Goal: Book appointment/travel/reservation

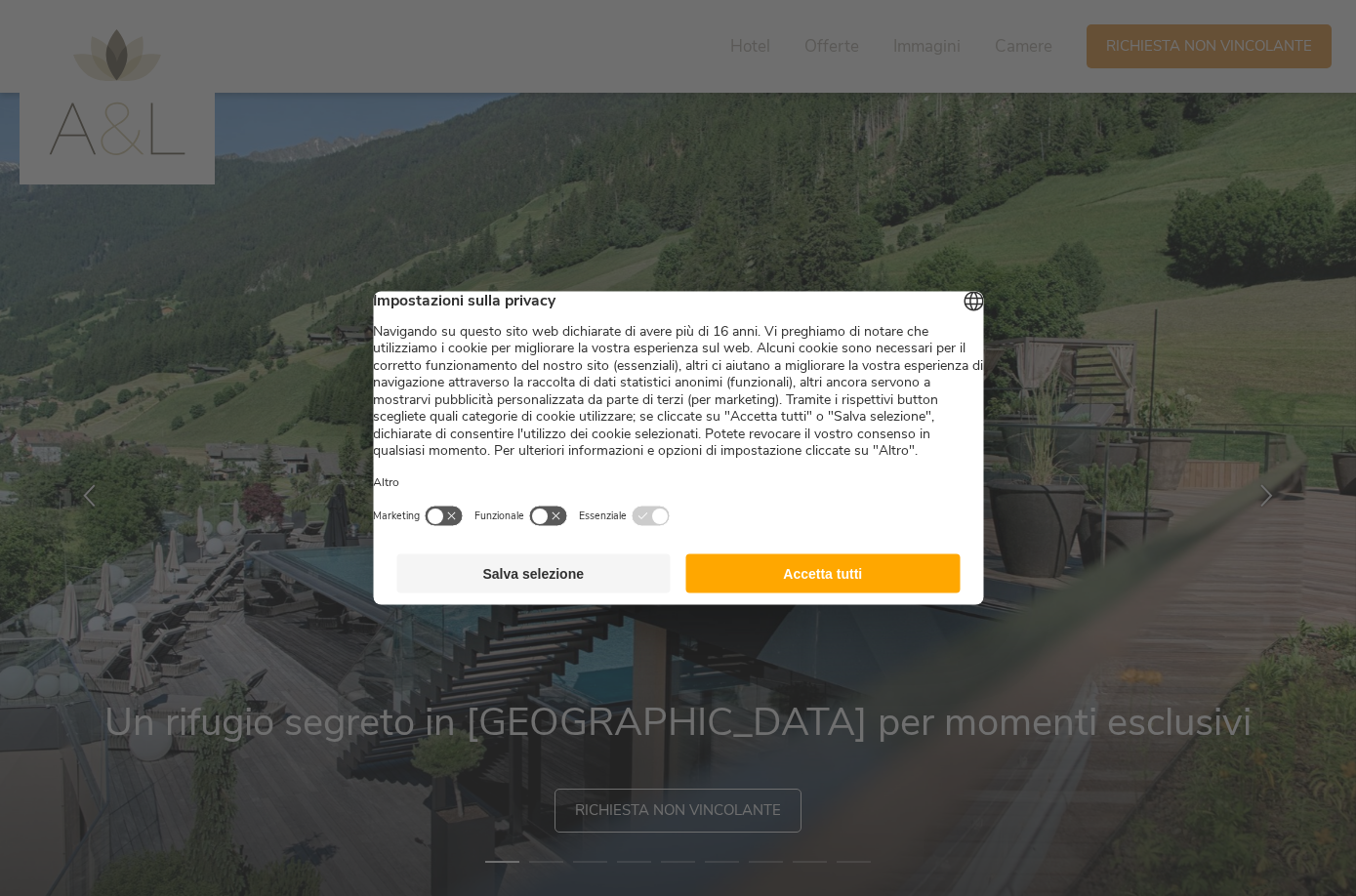
click at [762, 593] on button "Accetta tutti" at bounding box center [824, 574] width 275 height 39
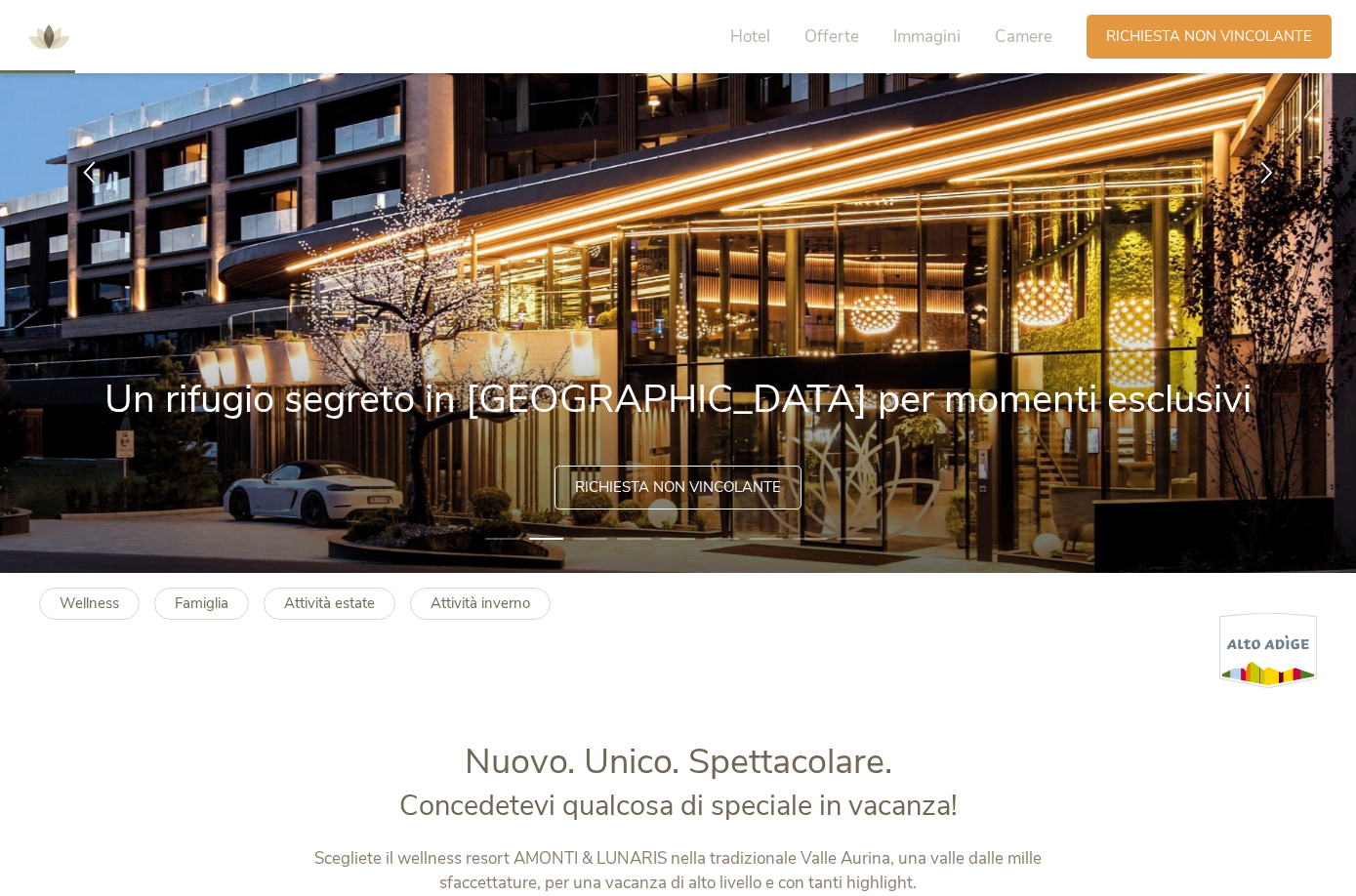
scroll to position [326, 0]
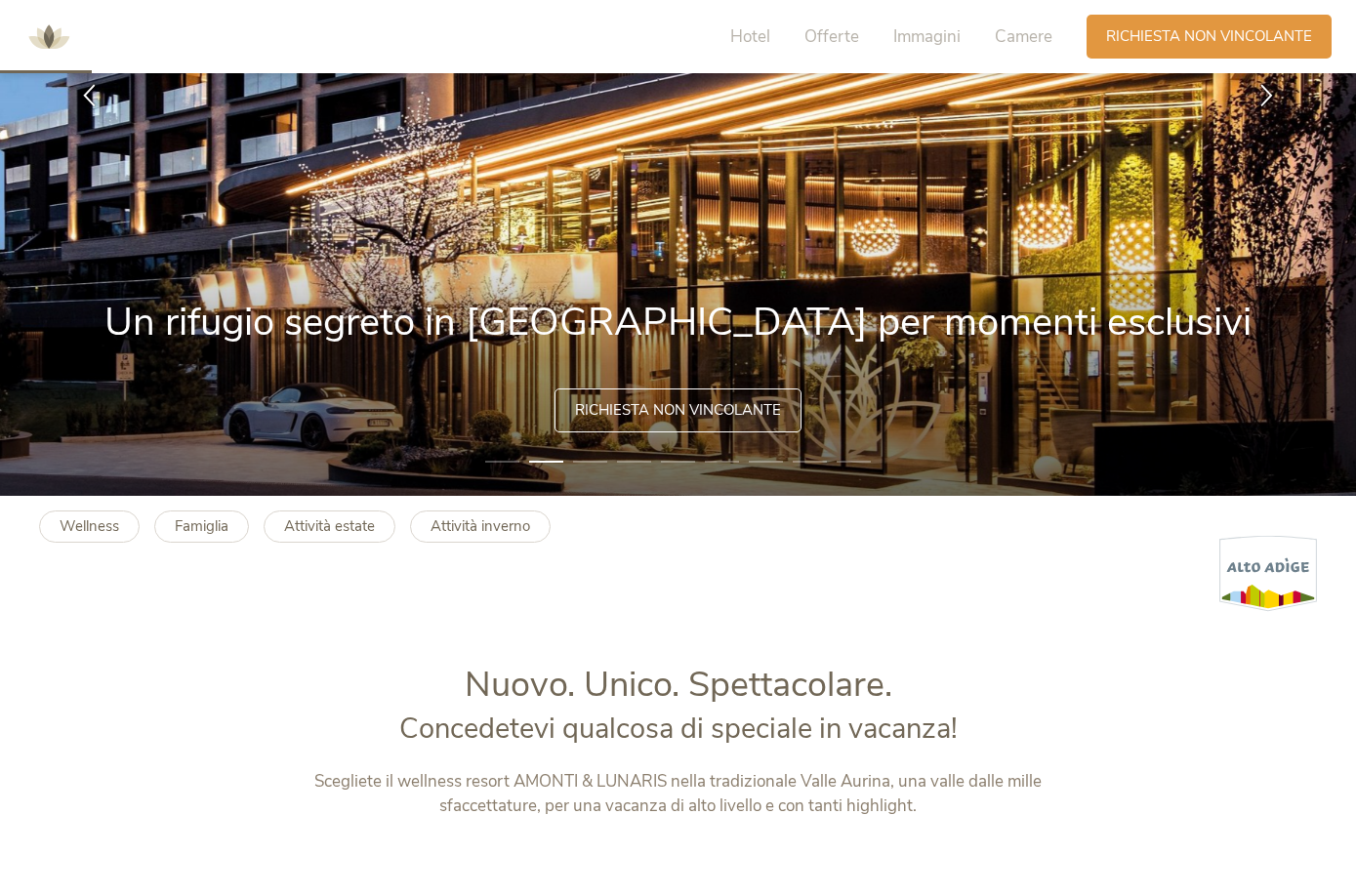
click at [609, 421] on span "Richiesta non vincolante" at bounding box center [678, 410] width 206 height 21
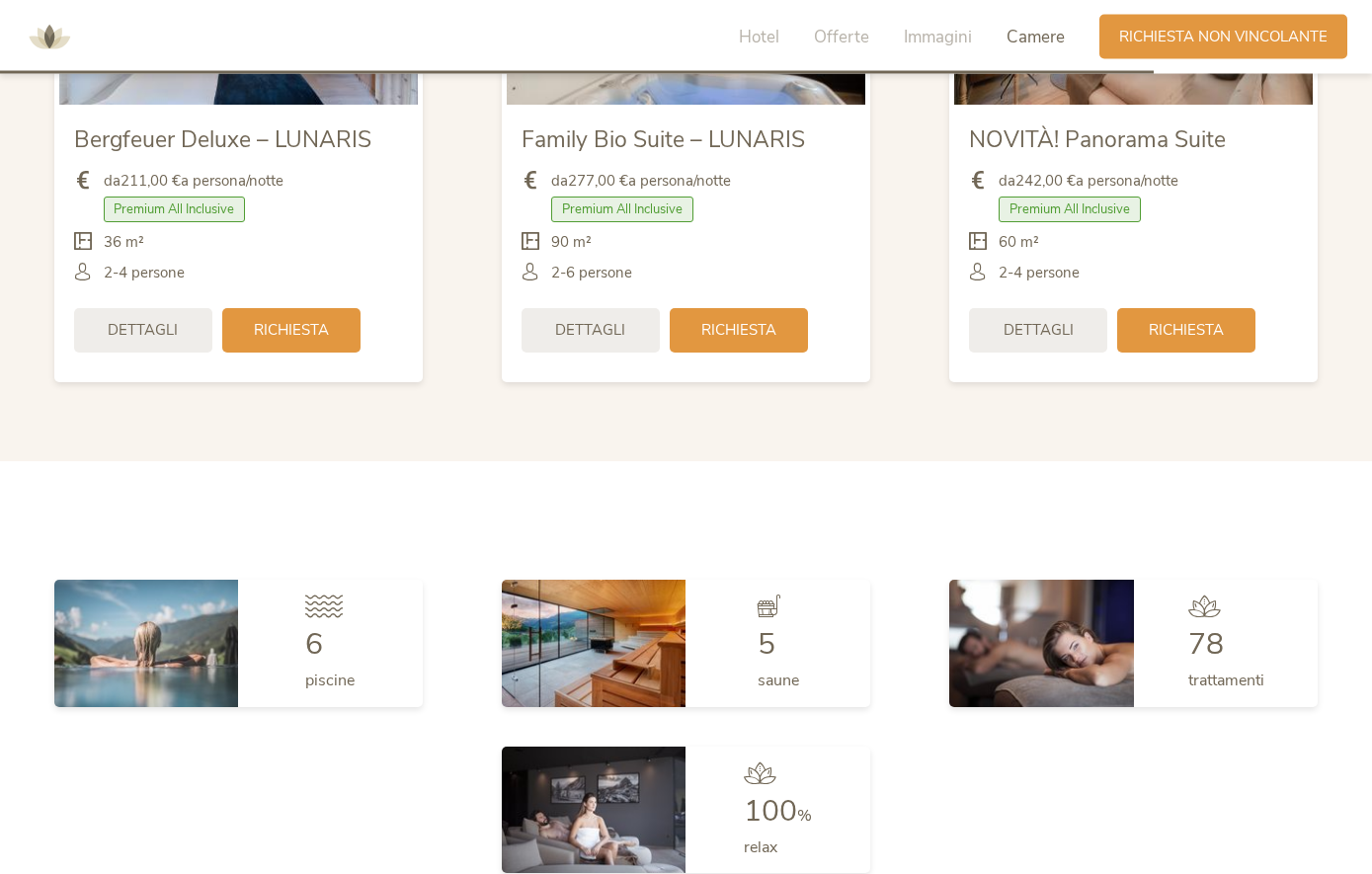
scroll to position [5014, 0]
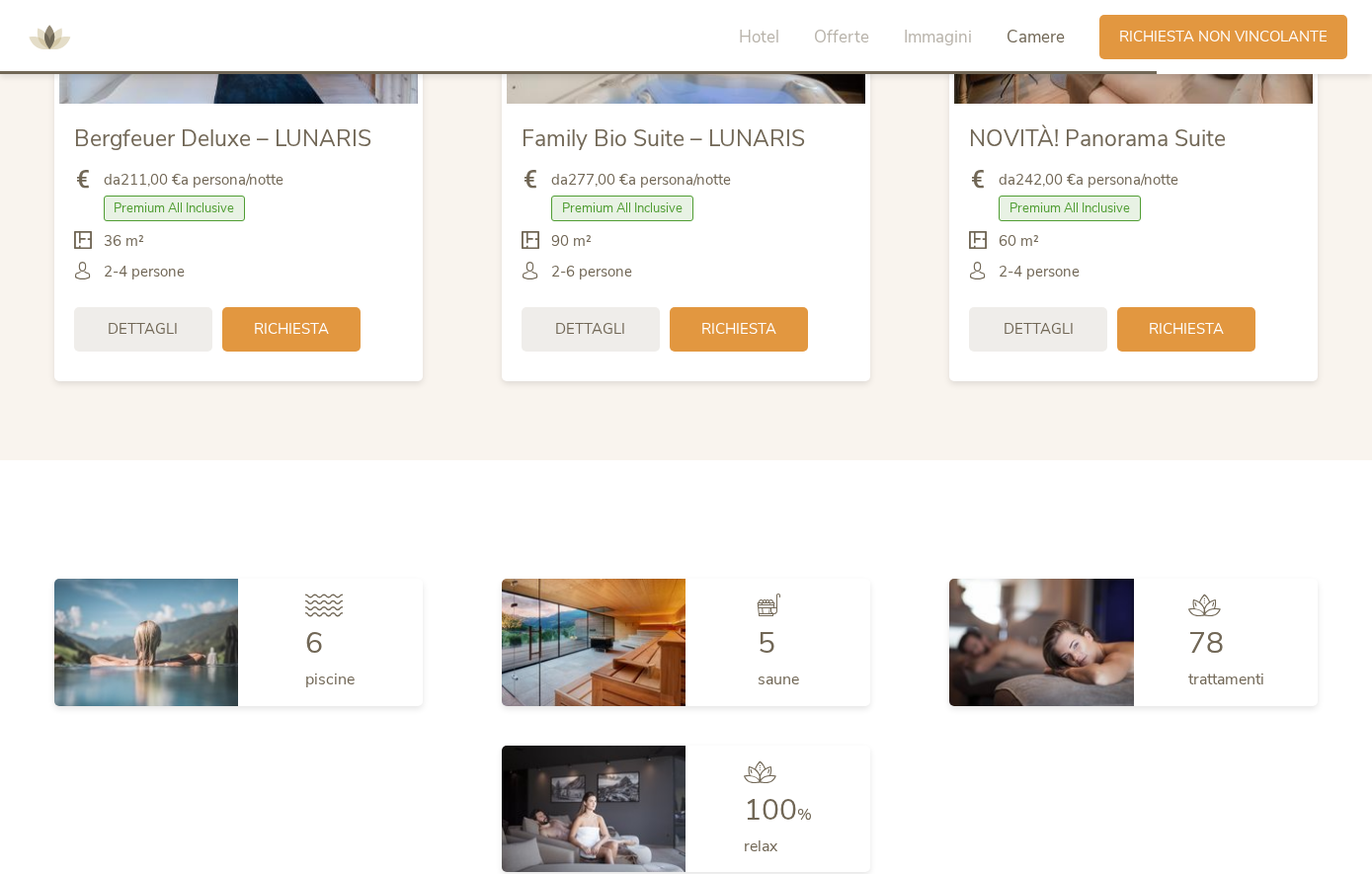
click at [315, 340] on span "Richiesta" at bounding box center [292, 329] width 75 height 21
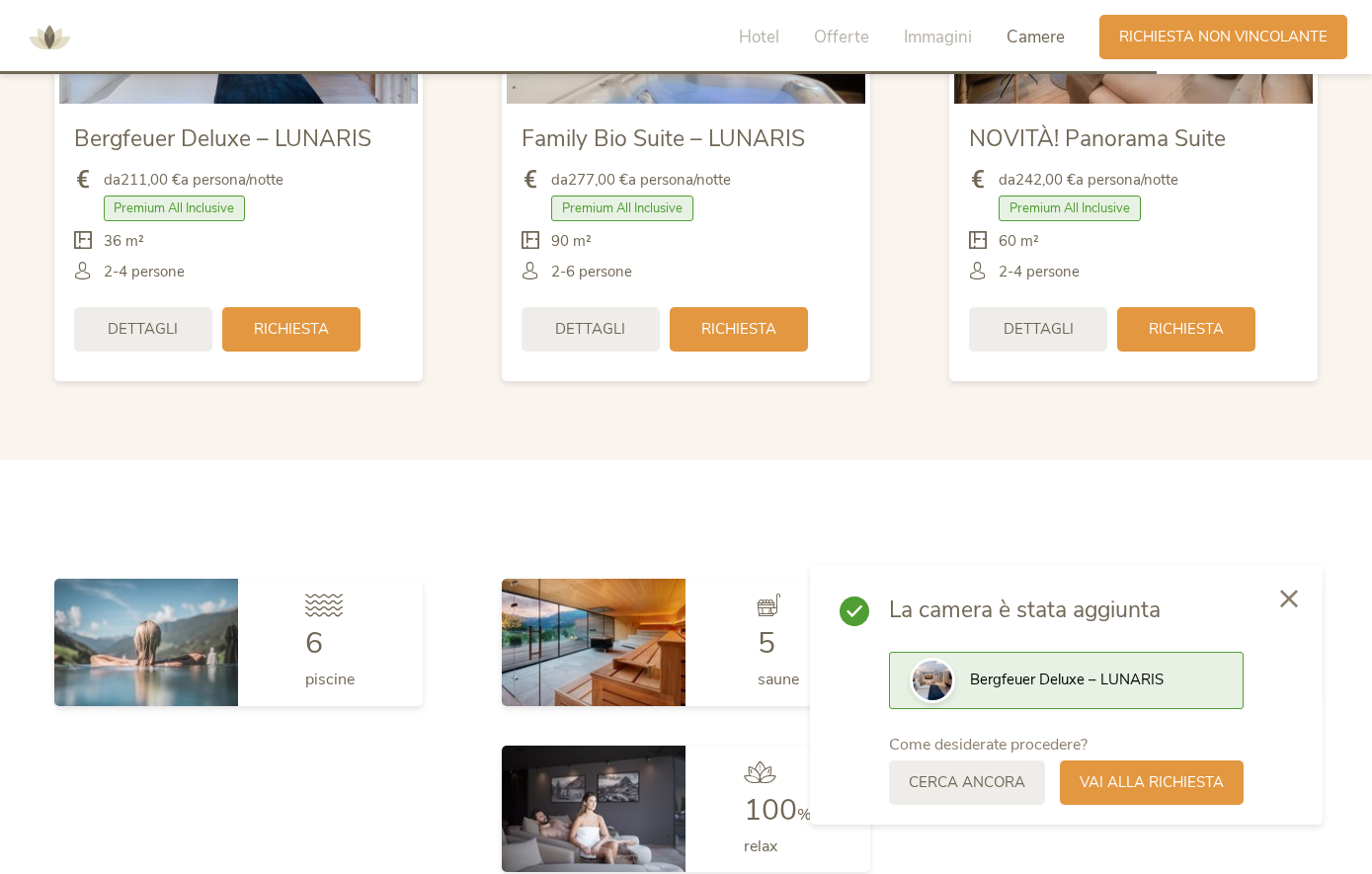
click at [188, 352] on div "Dettagli" at bounding box center [143, 329] width 138 height 45
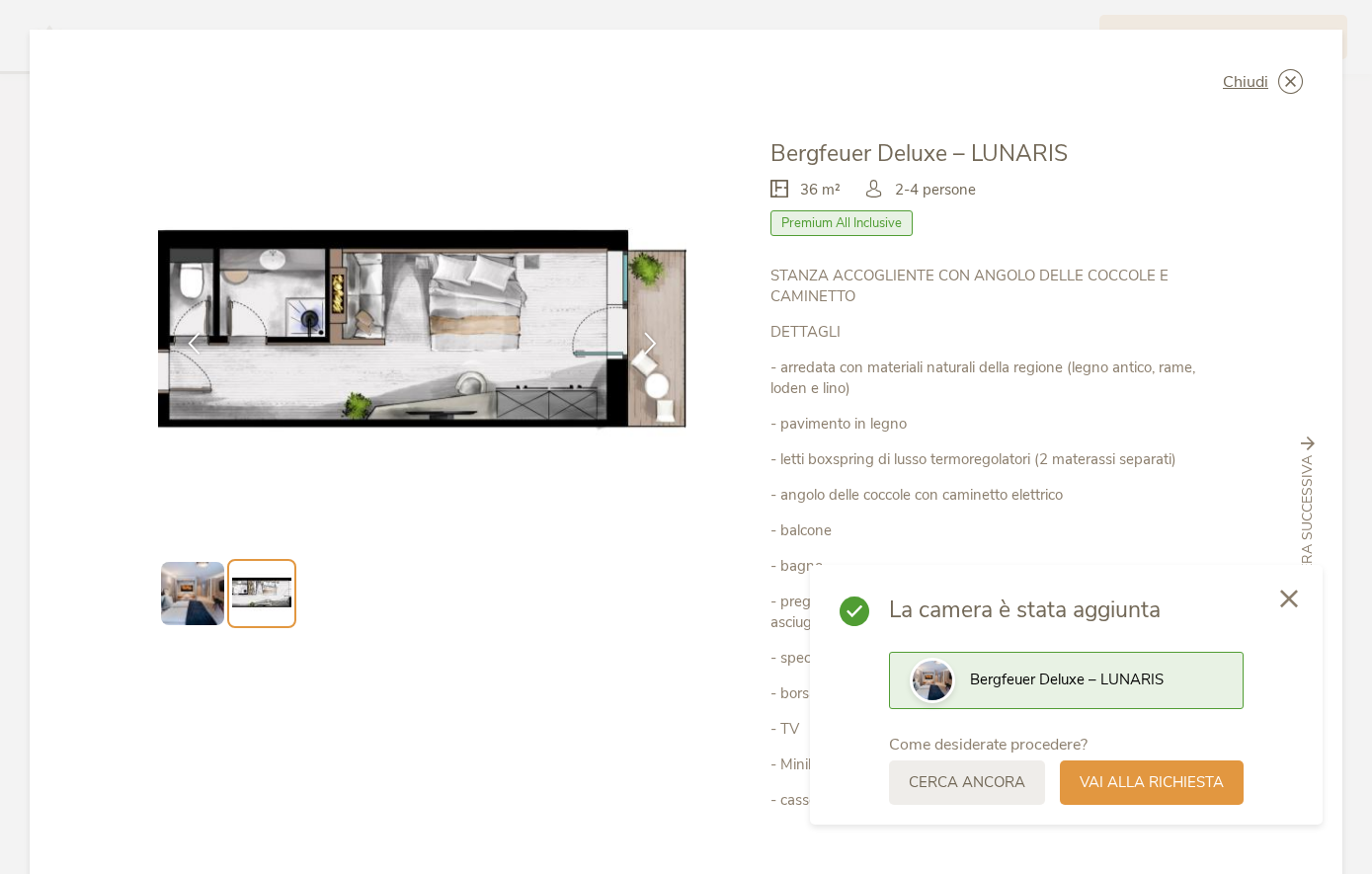
click at [652, 354] on div at bounding box center [650, 343] width 62 height 62
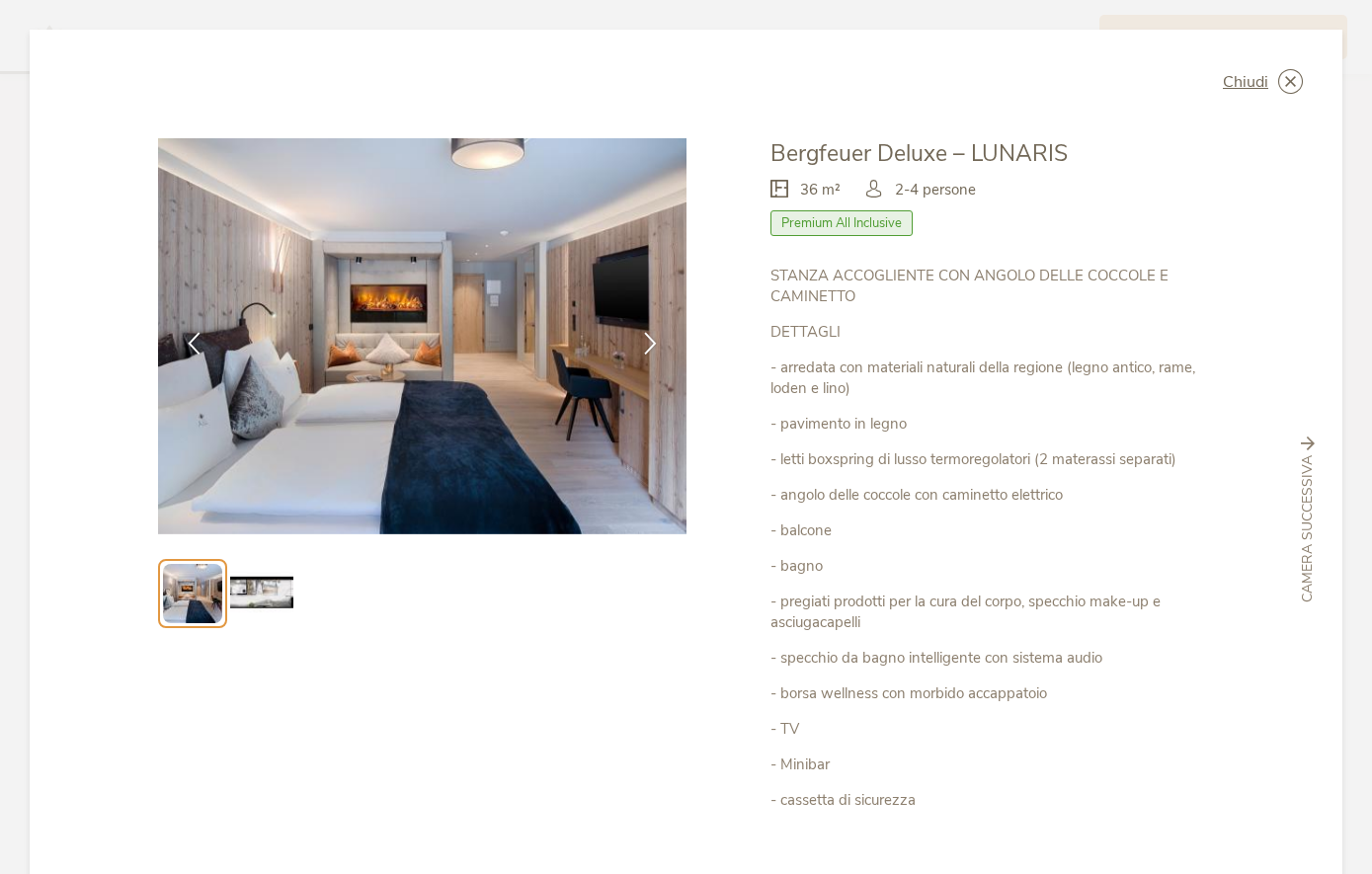
click at [647, 348] on icon at bounding box center [650, 343] width 23 height 23
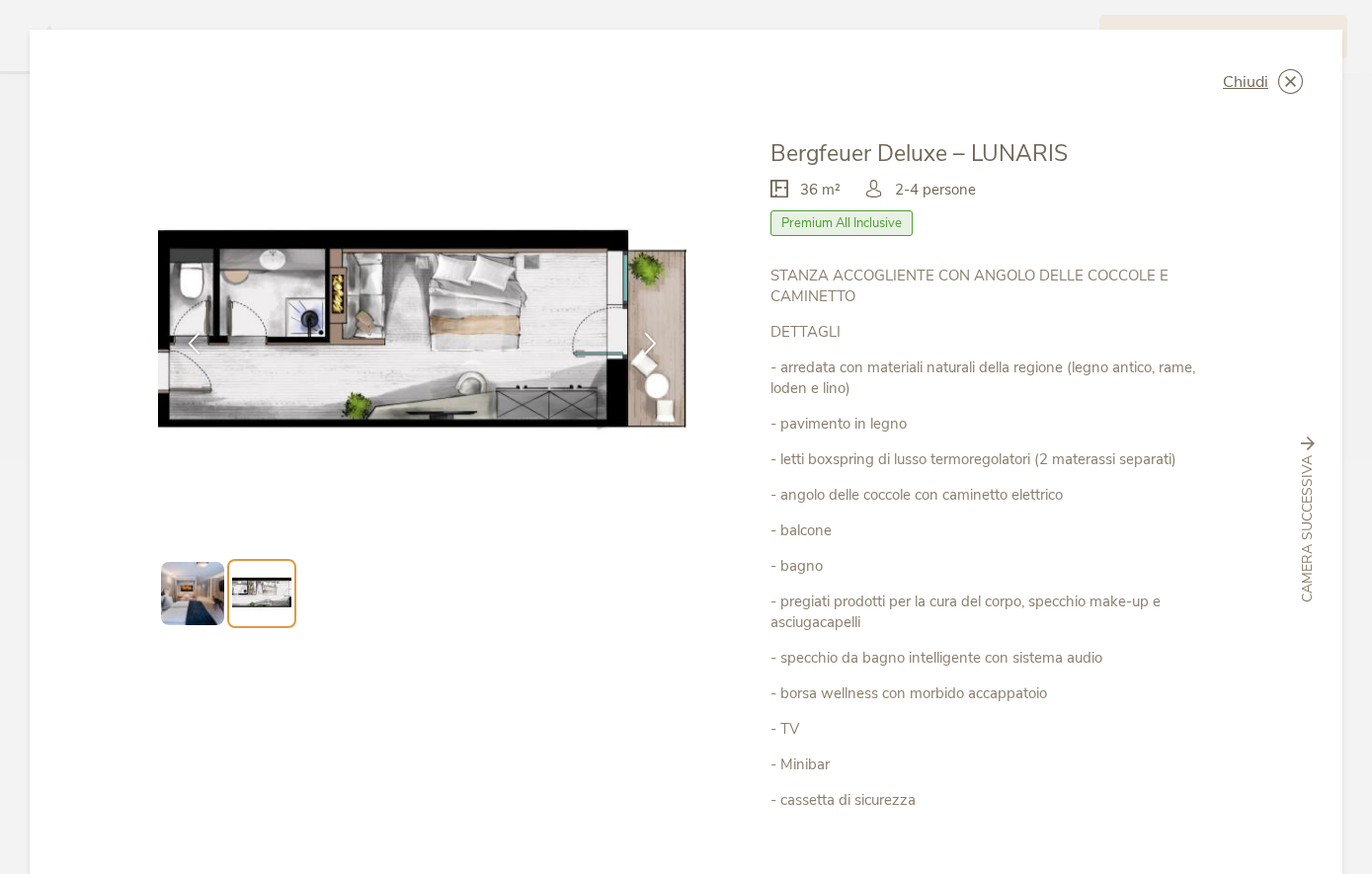
click at [661, 339] on icon at bounding box center [650, 343] width 23 height 23
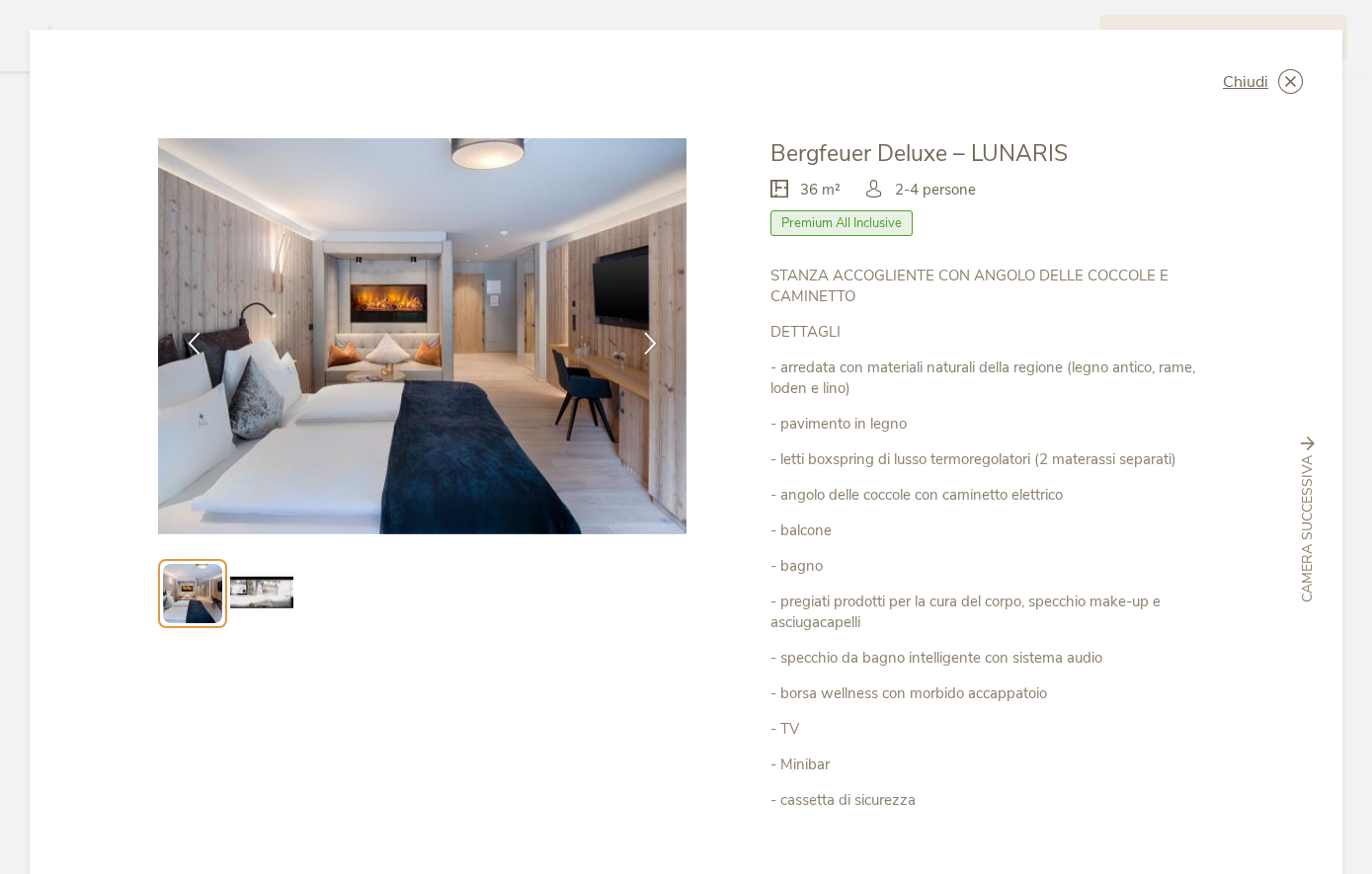
click at [661, 343] on icon at bounding box center [650, 343] width 23 height 23
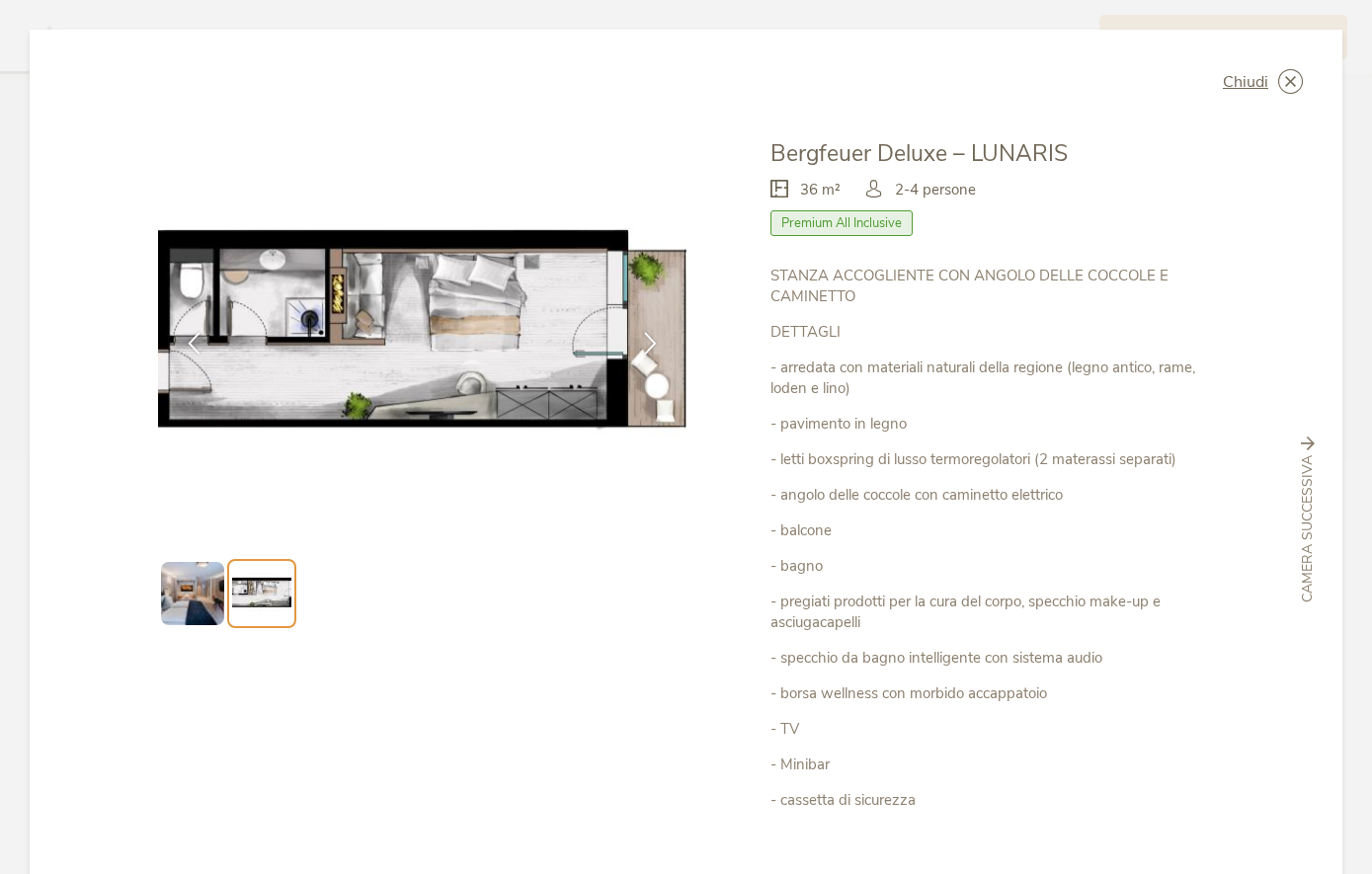
click at [658, 353] on icon at bounding box center [650, 343] width 23 height 23
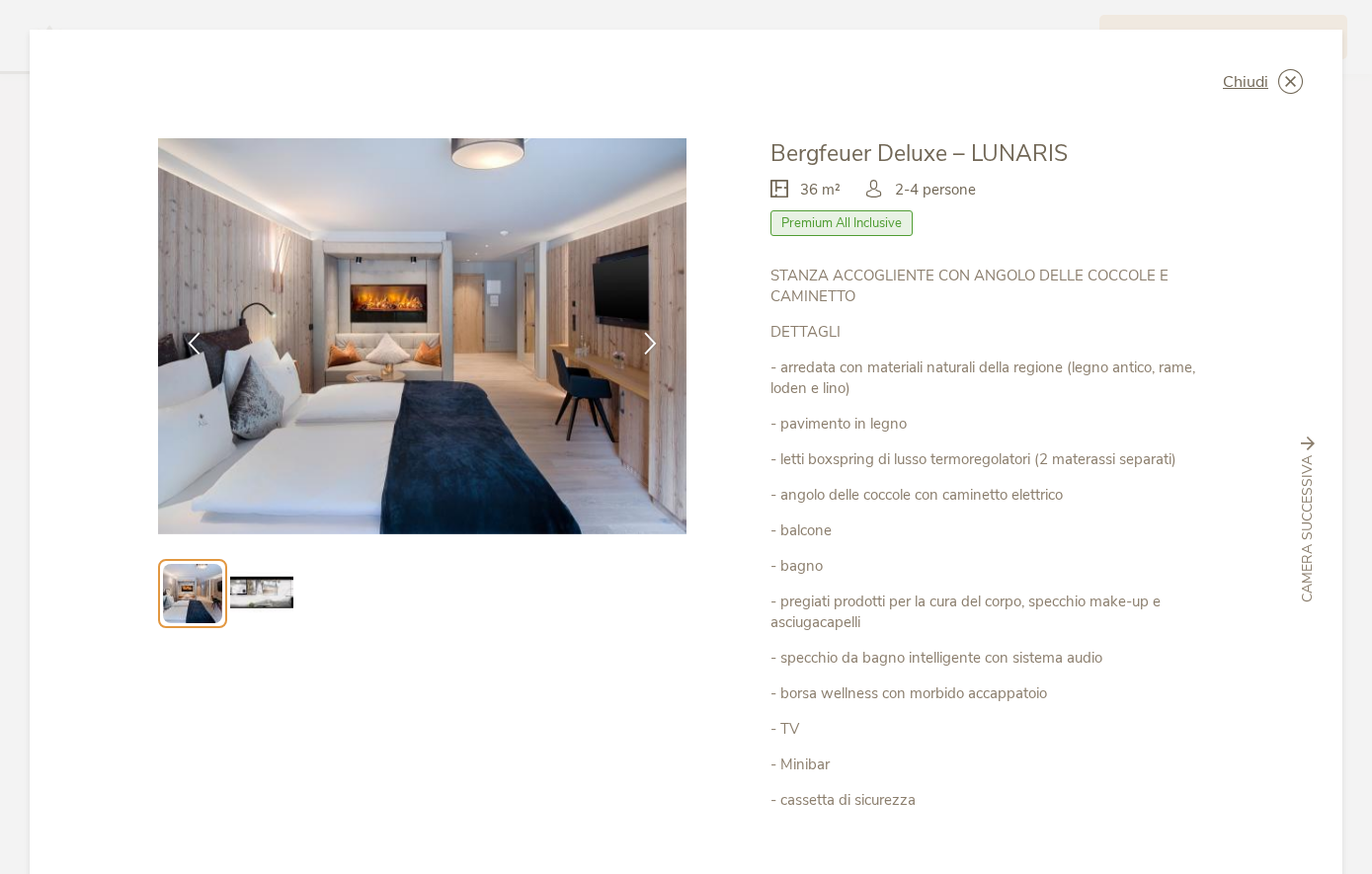
scroll to position [0, 0]
click at [0, 0] on icon at bounding box center [0, 0] width 0 height 0
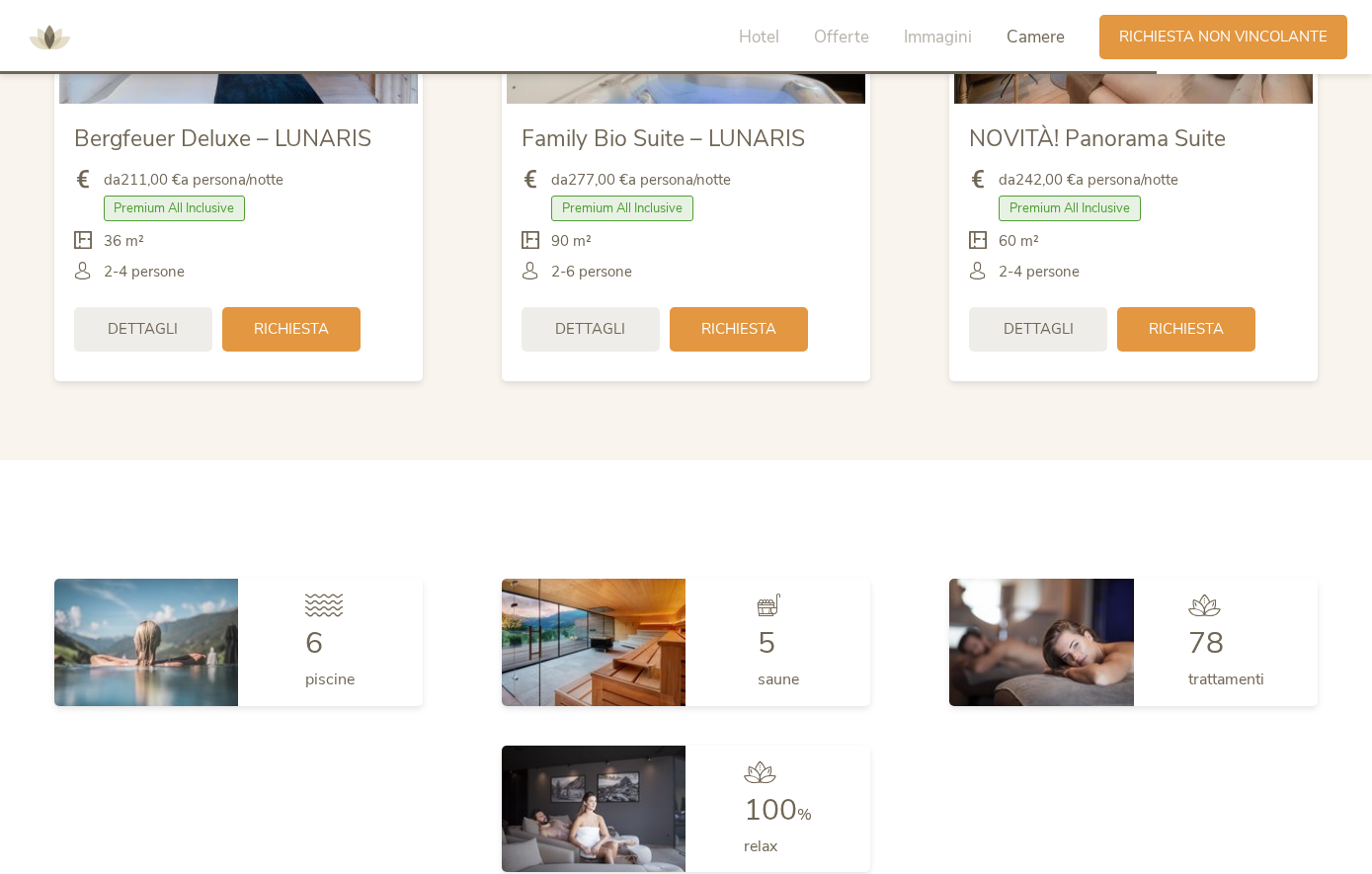
click at [328, 340] on span "Richiesta" at bounding box center [292, 329] width 75 height 21
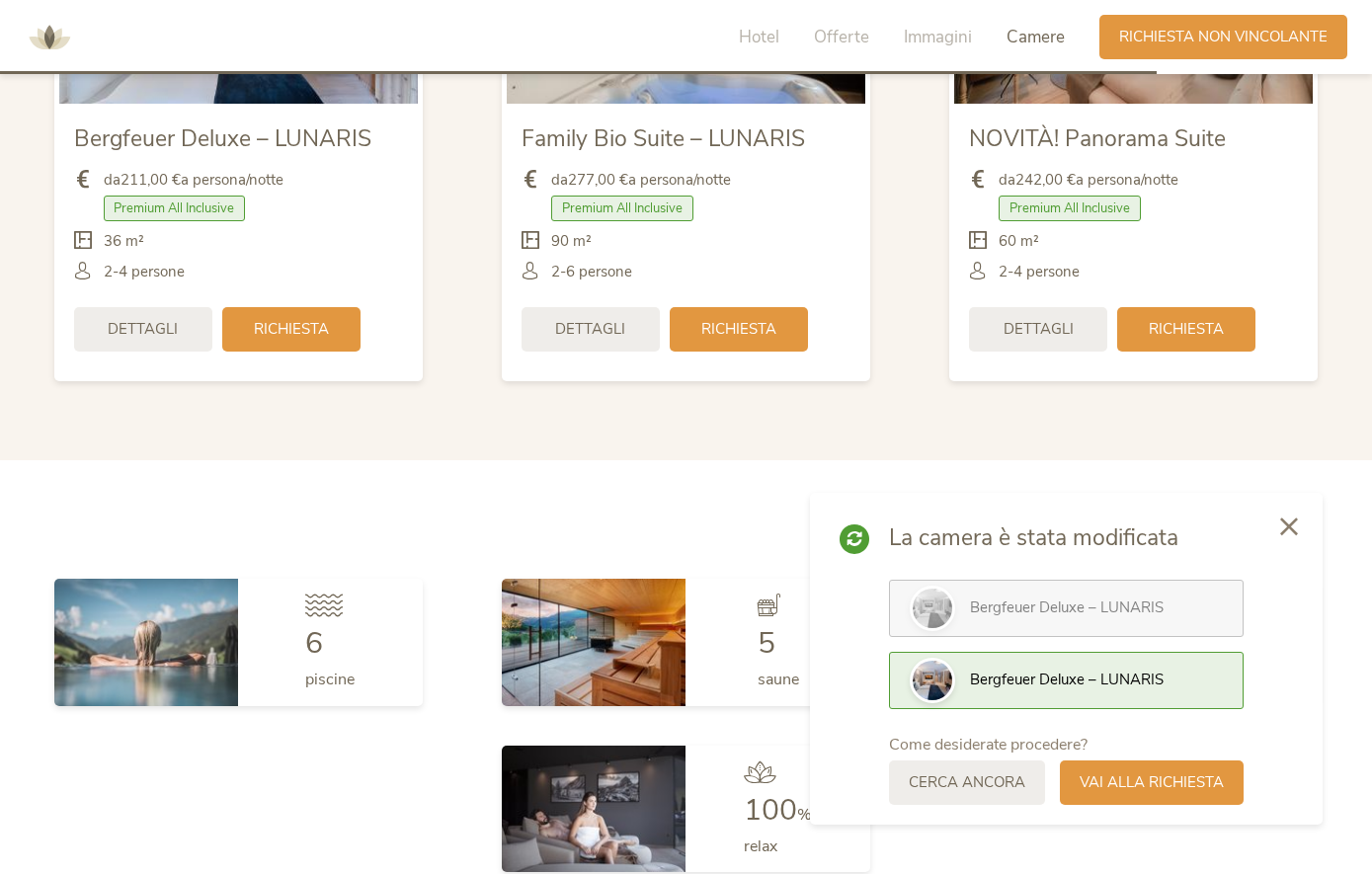
click at [1184, 794] on span "Vai alla richiesta" at bounding box center [1152, 783] width 144 height 21
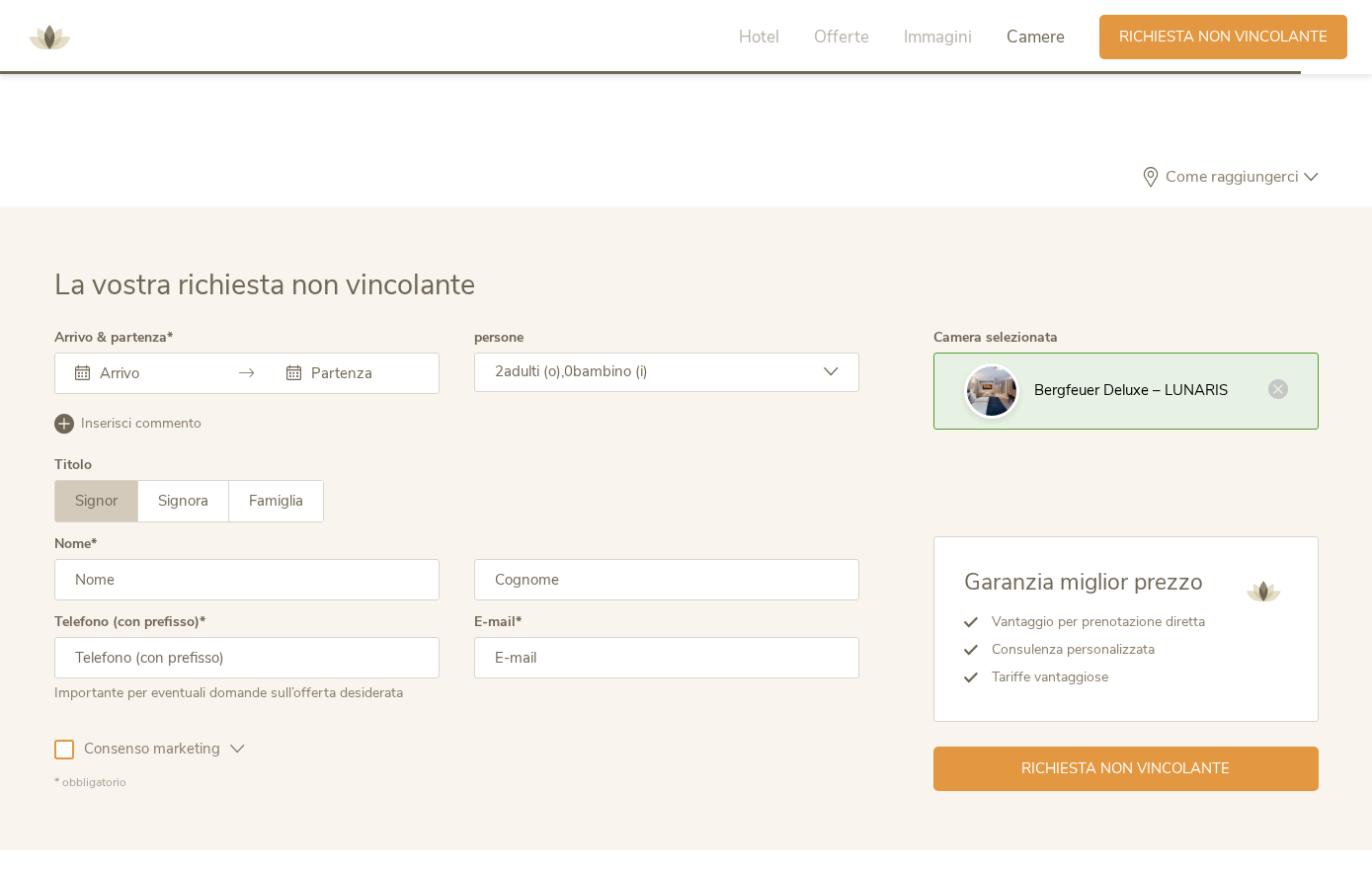
scroll to position [5946, 0]
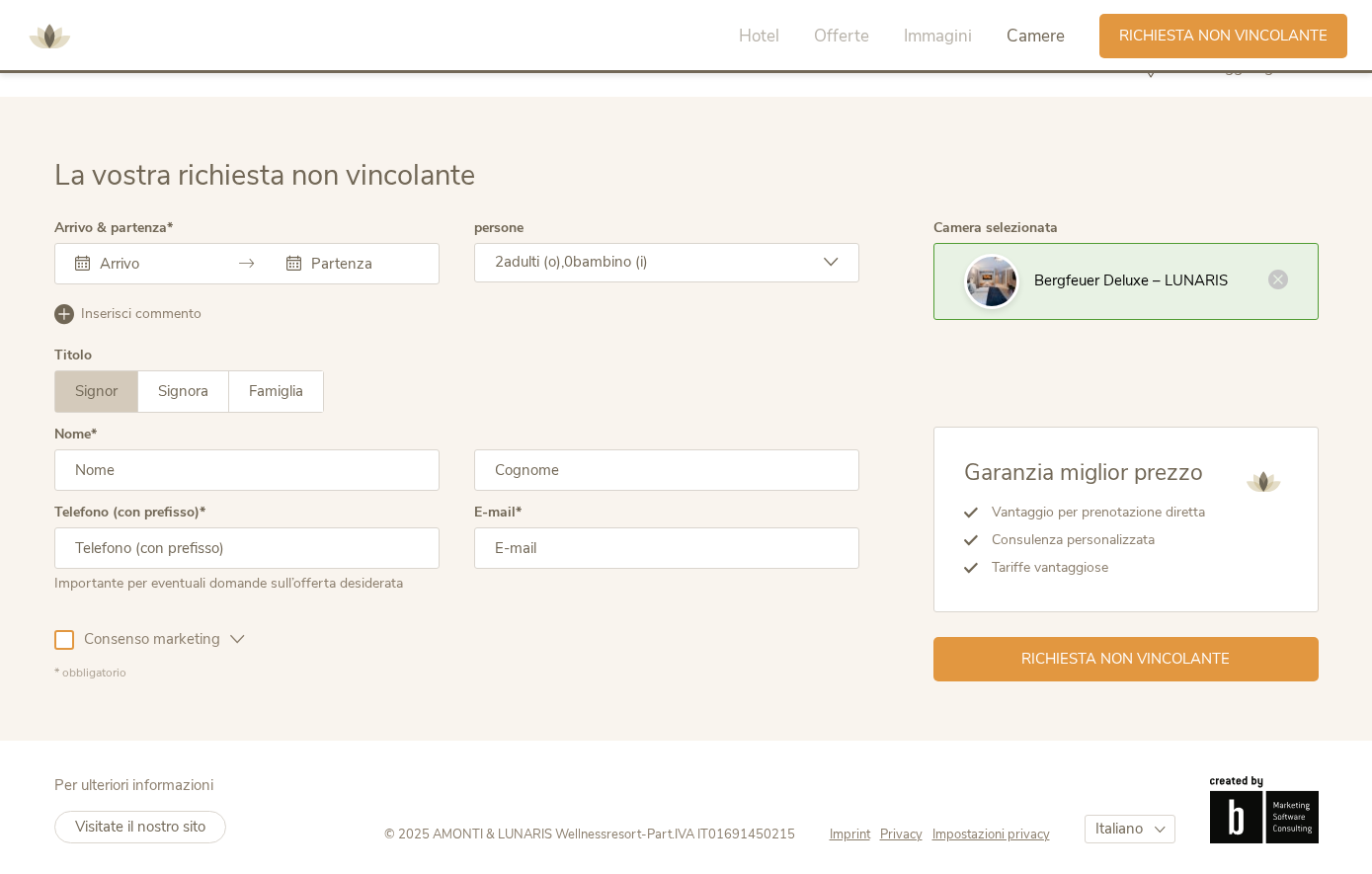
click at [174, 286] on div "[DATE] Lun Mar Mer Gio Ven Sab Dom 28 29 30 31 1 2 3 4 5 6 7 8 9 10 11 12 13 14…" at bounding box center [247, 265] width 385 height 42
click at [146, 286] on div "[DATE] Lun Mar Mer Gio Ven Sab Dom 28 29 30 31 1 2 3 4 5 6 7 8 9 10 11 12 13 14…" at bounding box center [247, 265] width 385 height 42
click at [175, 286] on div at bounding box center [247, 265] width 385 height 42
click at [143, 286] on div "Questo campo non può essere lasciato vuoto. [DATE] Lun Mar Mer Gio Ven Sab Dom …" at bounding box center [247, 265] width 385 height 42
click at [83, 272] on icon at bounding box center [82, 264] width 15 height 15
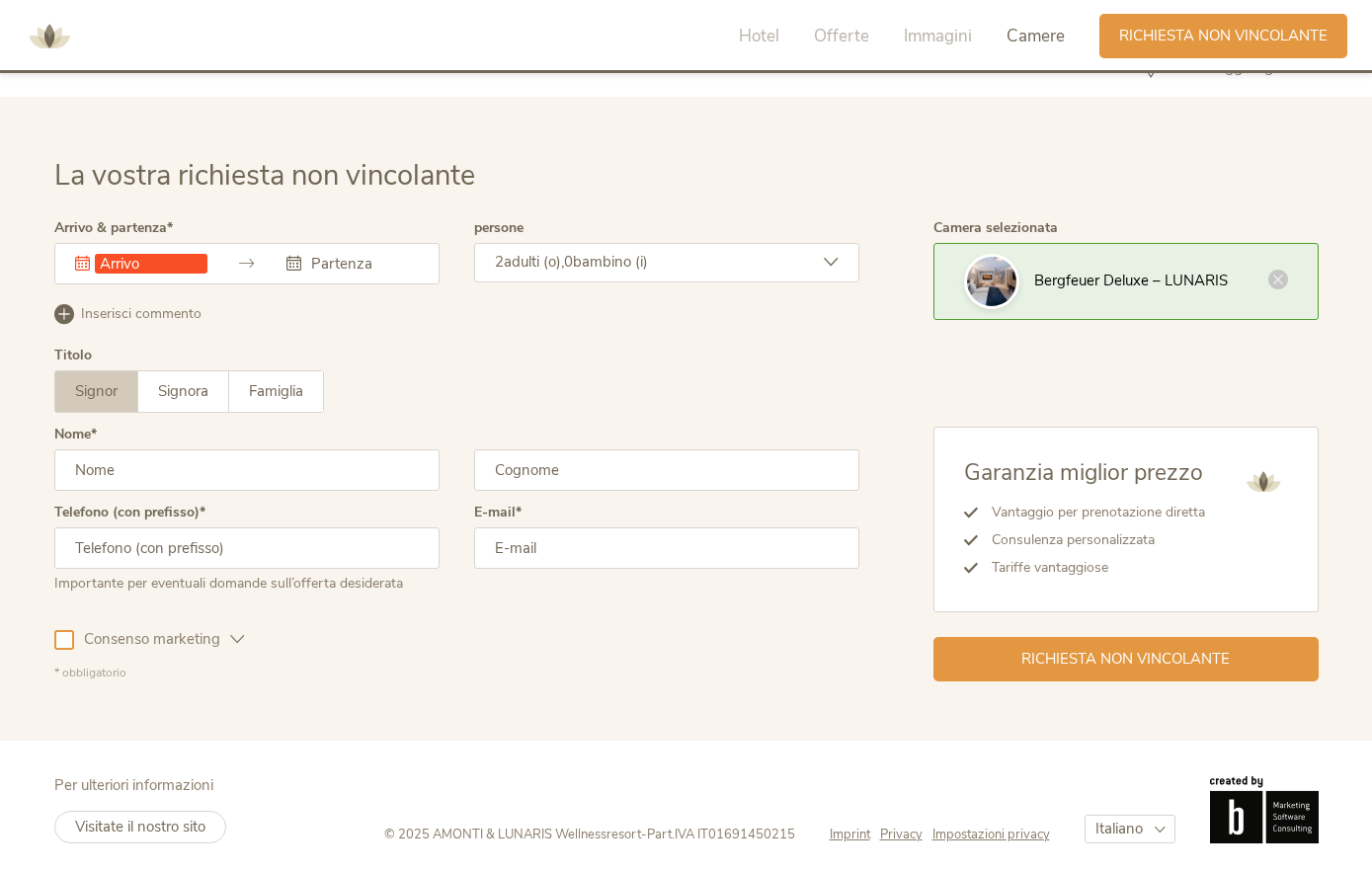
click at [173, 286] on div "Questo campo non può essere lasciato vuoto. [DATE] Lun Mar Mer Gio Ven Sab Dom …" at bounding box center [247, 265] width 385 height 42
click at [368, 301] on div "Arrivo & partenza Questo campo non può essere lasciato vuoto. [DATE] Lun Mar Me…" at bounding box center [247, 261] width 385 height 78
click at [379, 275] on input "text" at bounding box center [363, 265] width 113 height 20
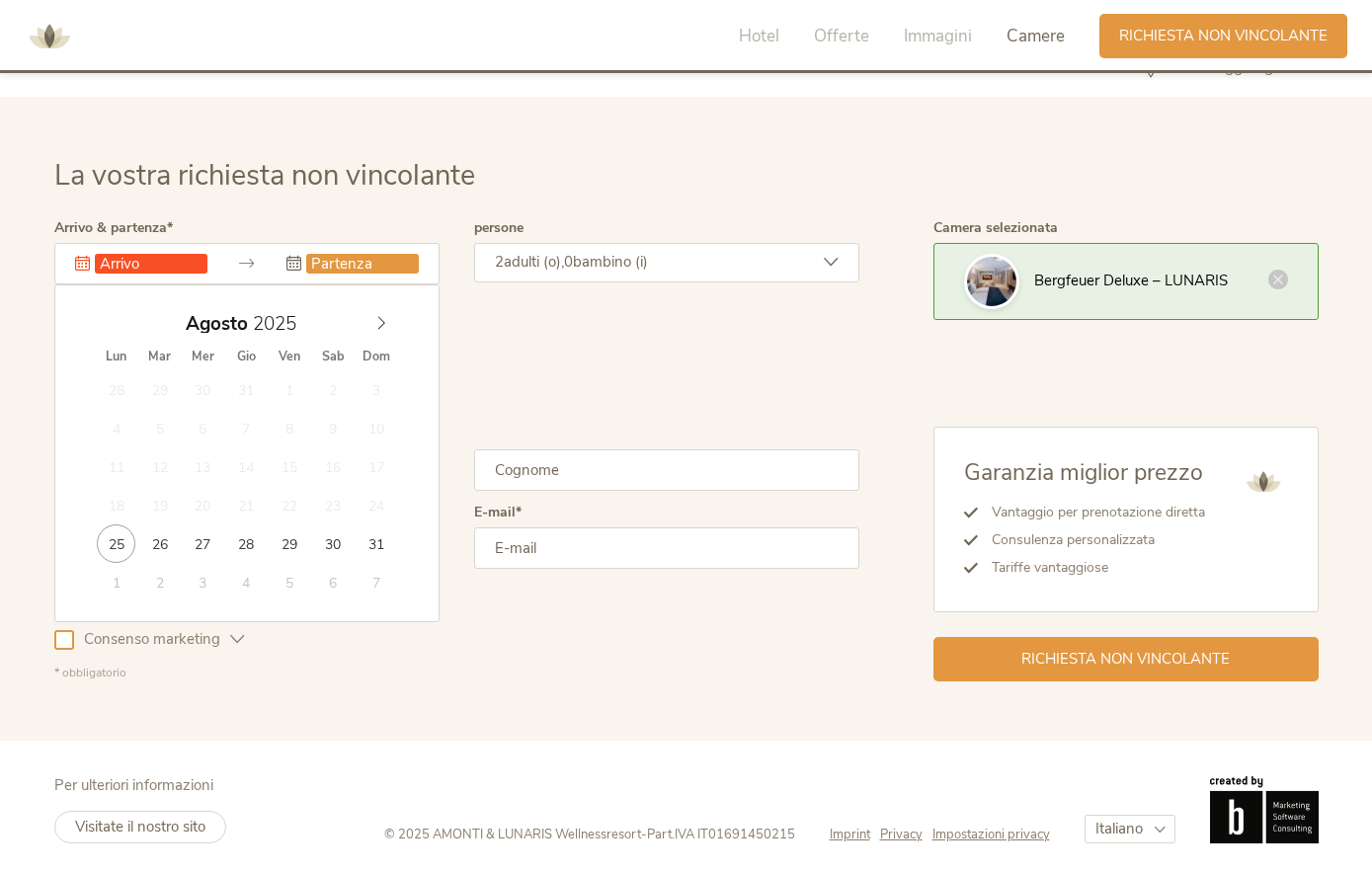
click at [189, 275] on input "text" at bounding box center [152, 265] width 113 height 20
click at [385, 331] on icon at bounding box center [381, 324] width 14 height 14
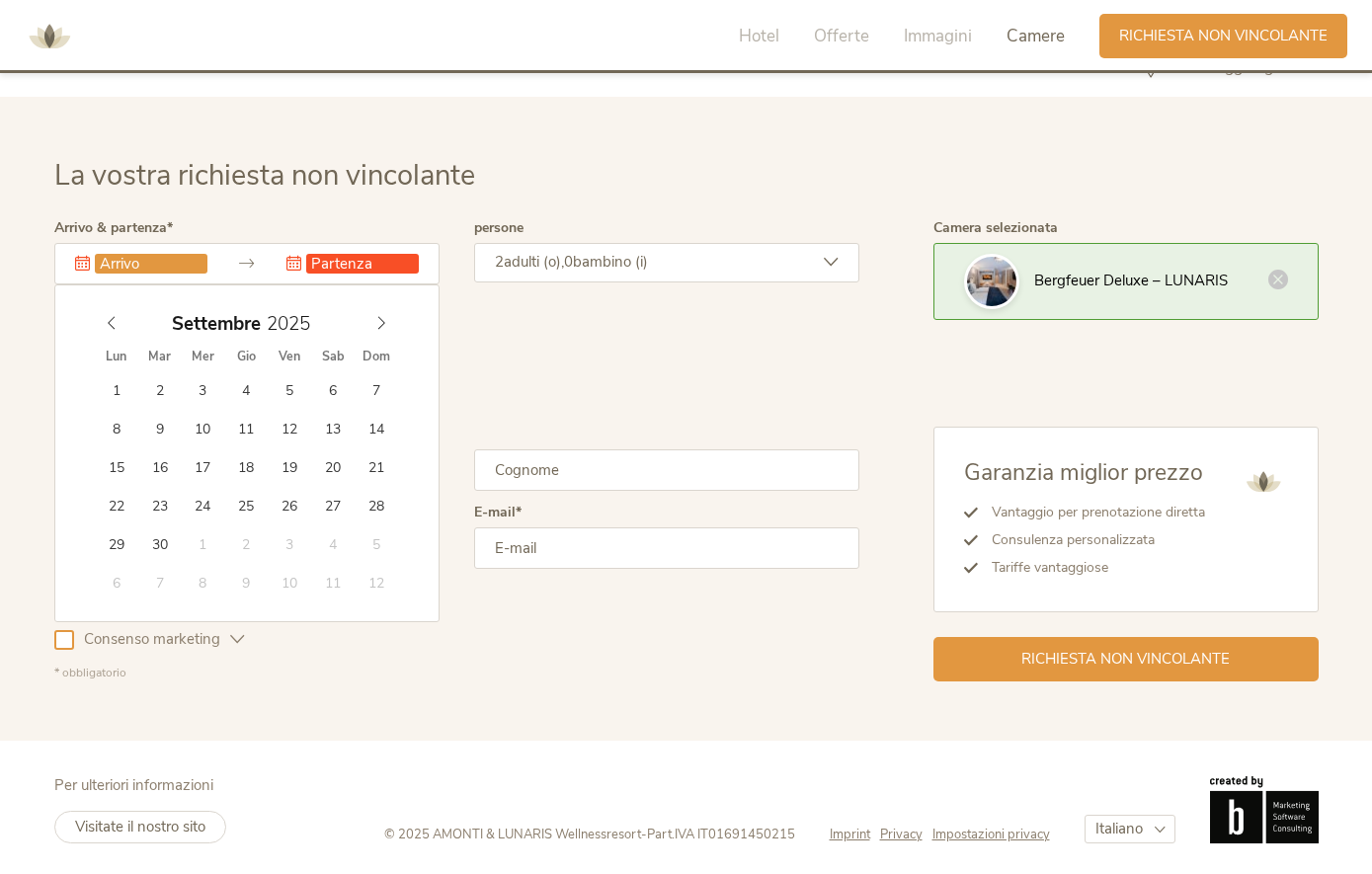
click at [387, 331] on icon at bounding box center [381, 324] width 14 height 14
click at [395, 334] on span at bounding box center [381, 320] width 34 height 28
click at [391, 334] on span at bounding box center [381, 320] width 34 height 28
type input "[DATE]"
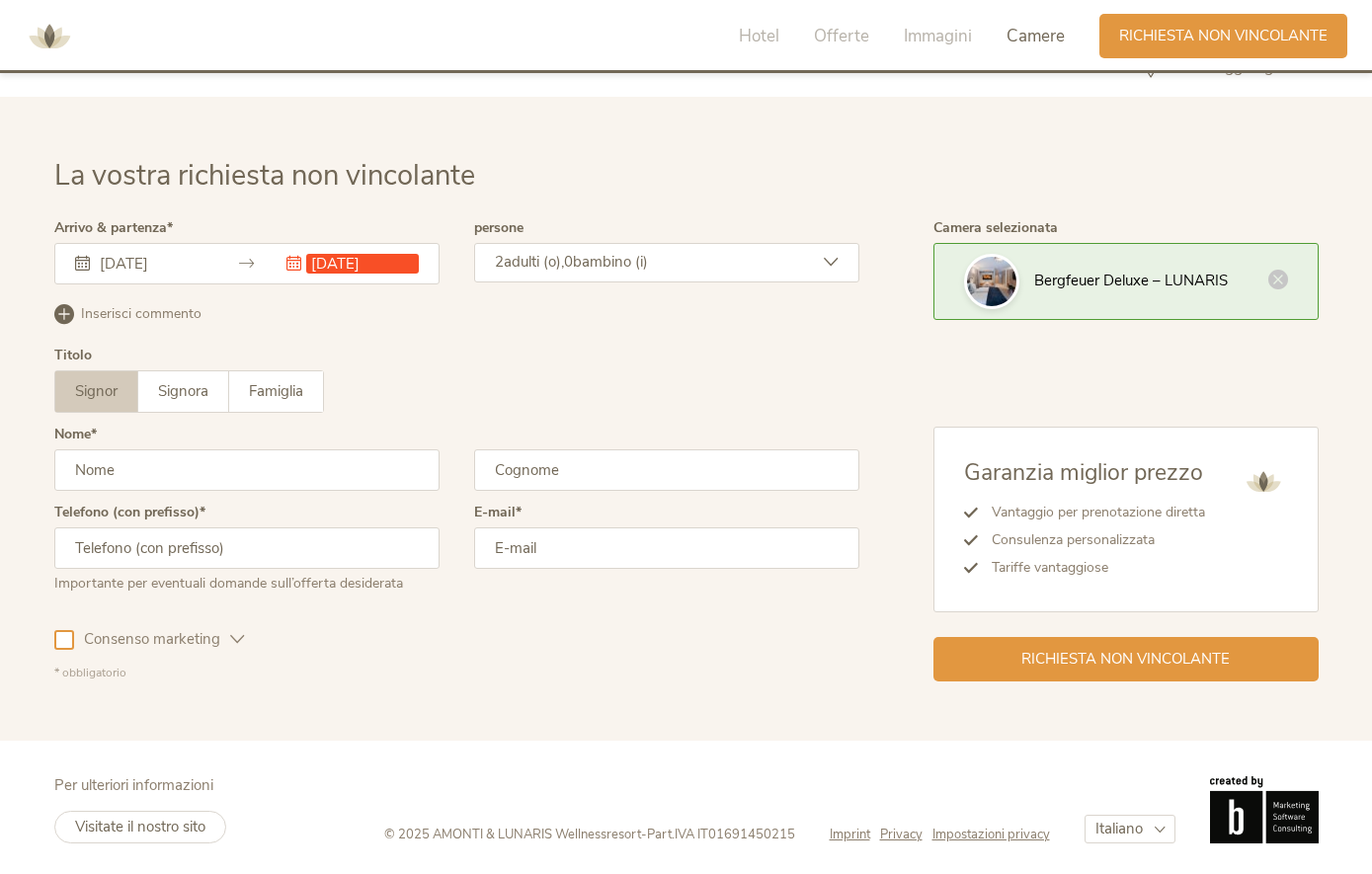
click at [579, 284] on div "2 adulti (o), 0 bambino (i)" at bounding box center [667, 264] width 385 height 40
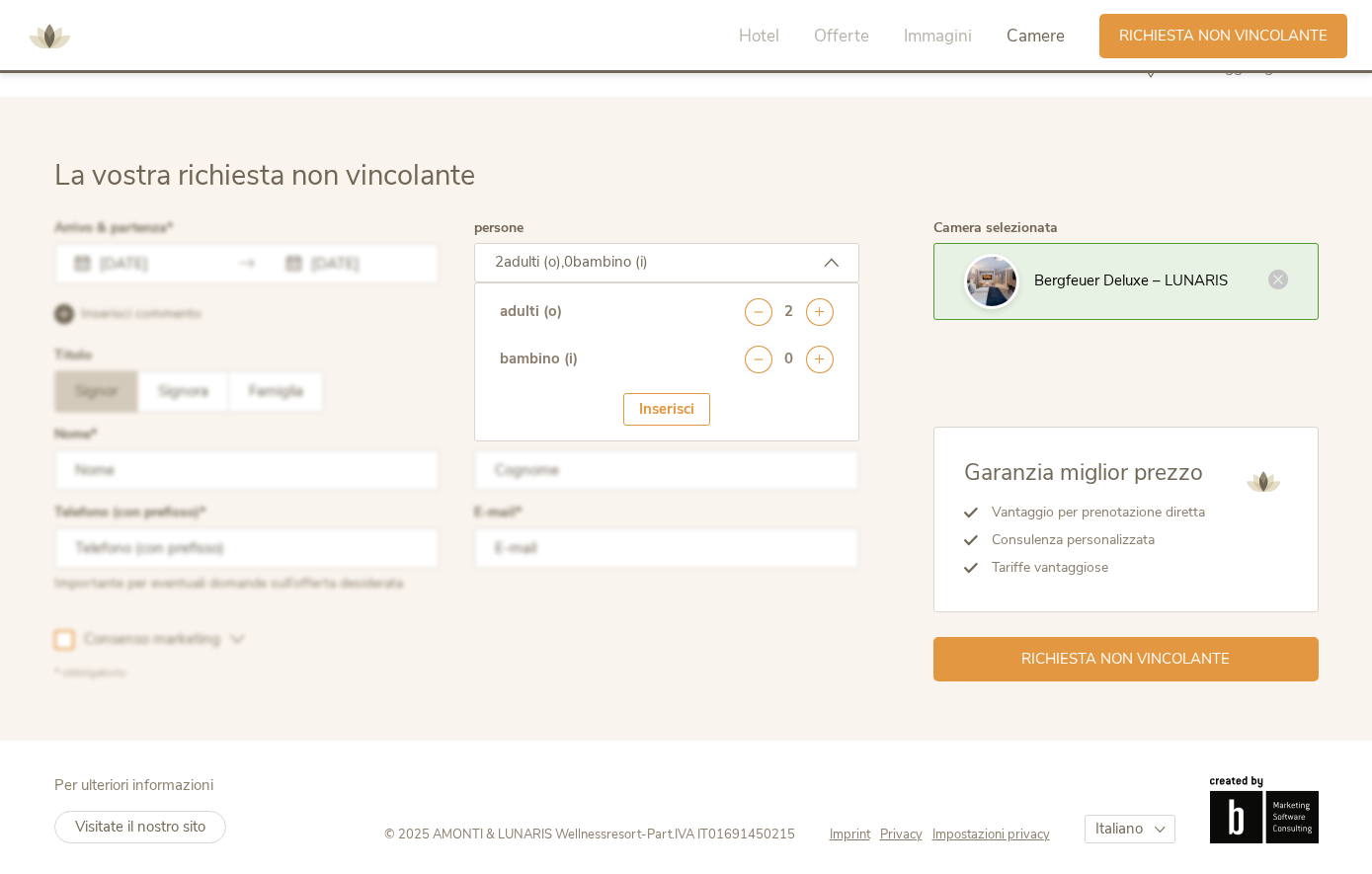
click at [827, 327] on icon at bounding box center [820, 313] width 28 height 28
click at [676, 427] on div "Inserisci" at bounding box center [667, 410] width 87 height 33
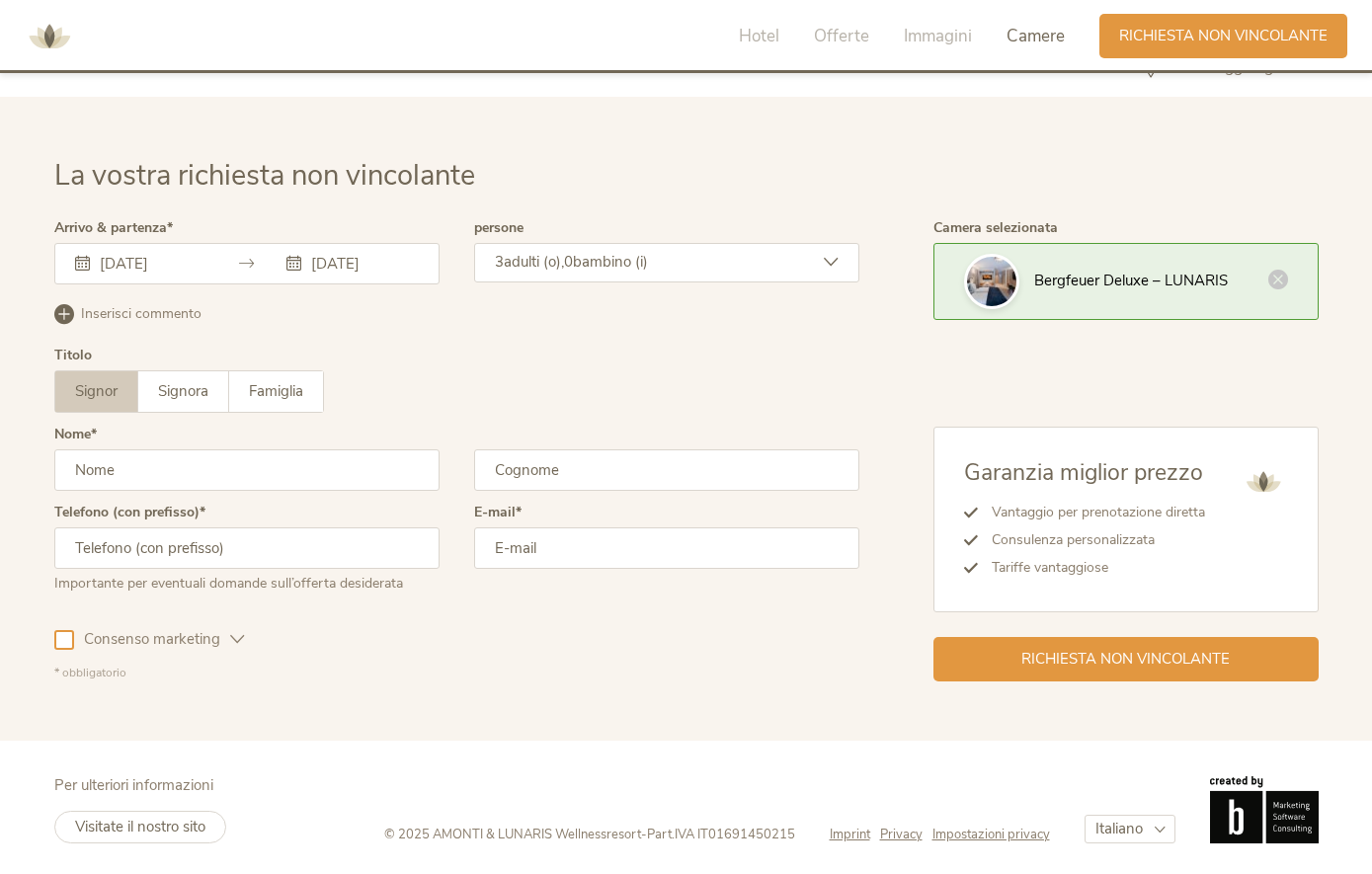
click at [202, 402] on span "Signora" at bounding box center [183, 392] width 51 height 20
click at [314, 492] on input "text" at bounding box center [247, 471] width 385 height 42
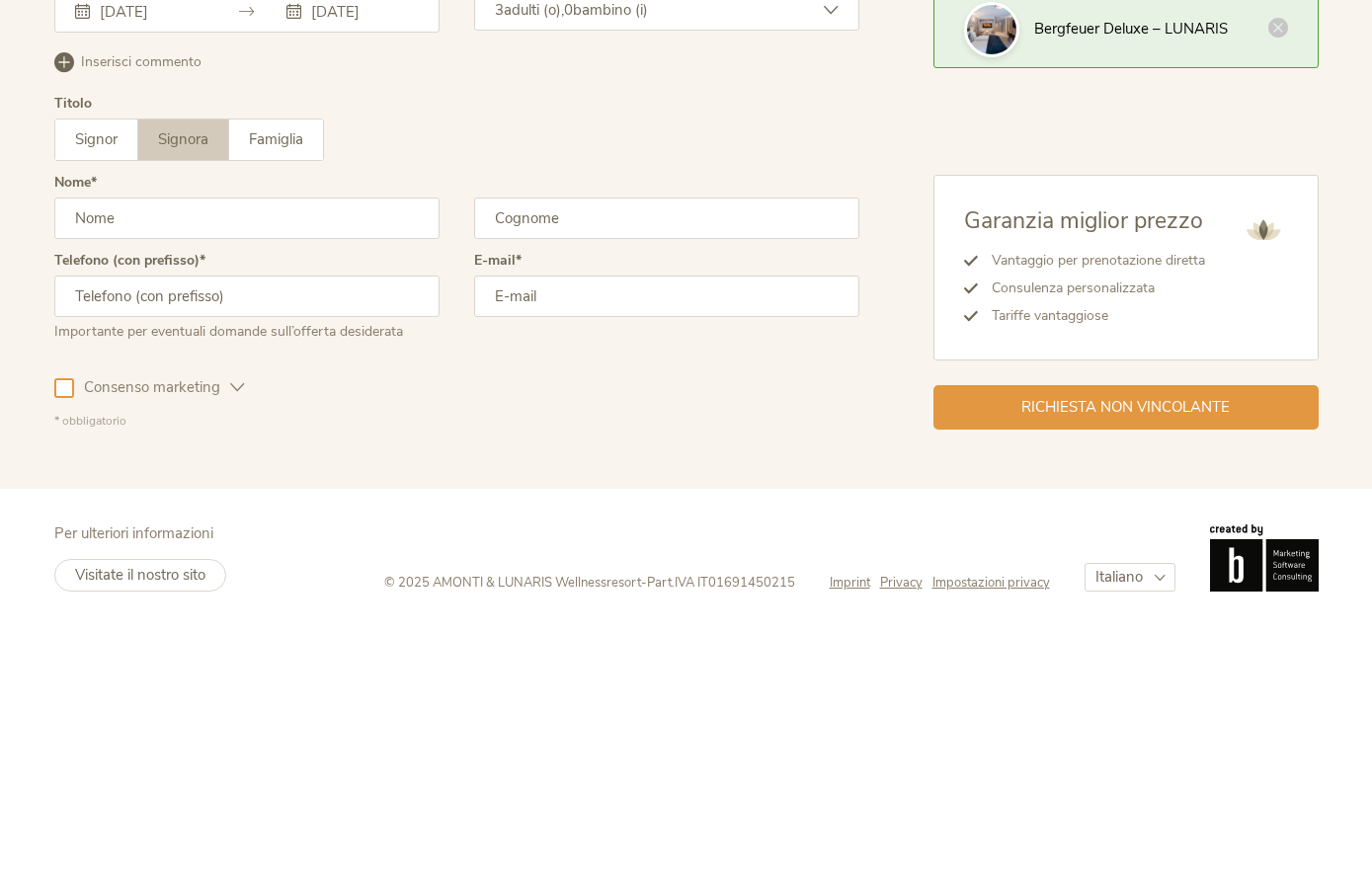
type input "[PERSON_NAME]"
type input "Grasso"
click at [356, 529] on input "text" at bounding box center [247, 550] width 385 height 42
type input "[PHONE_NUMBER]"
click at [638, 529] on input "email" at bounding box center [667, 550] width 385 height 42
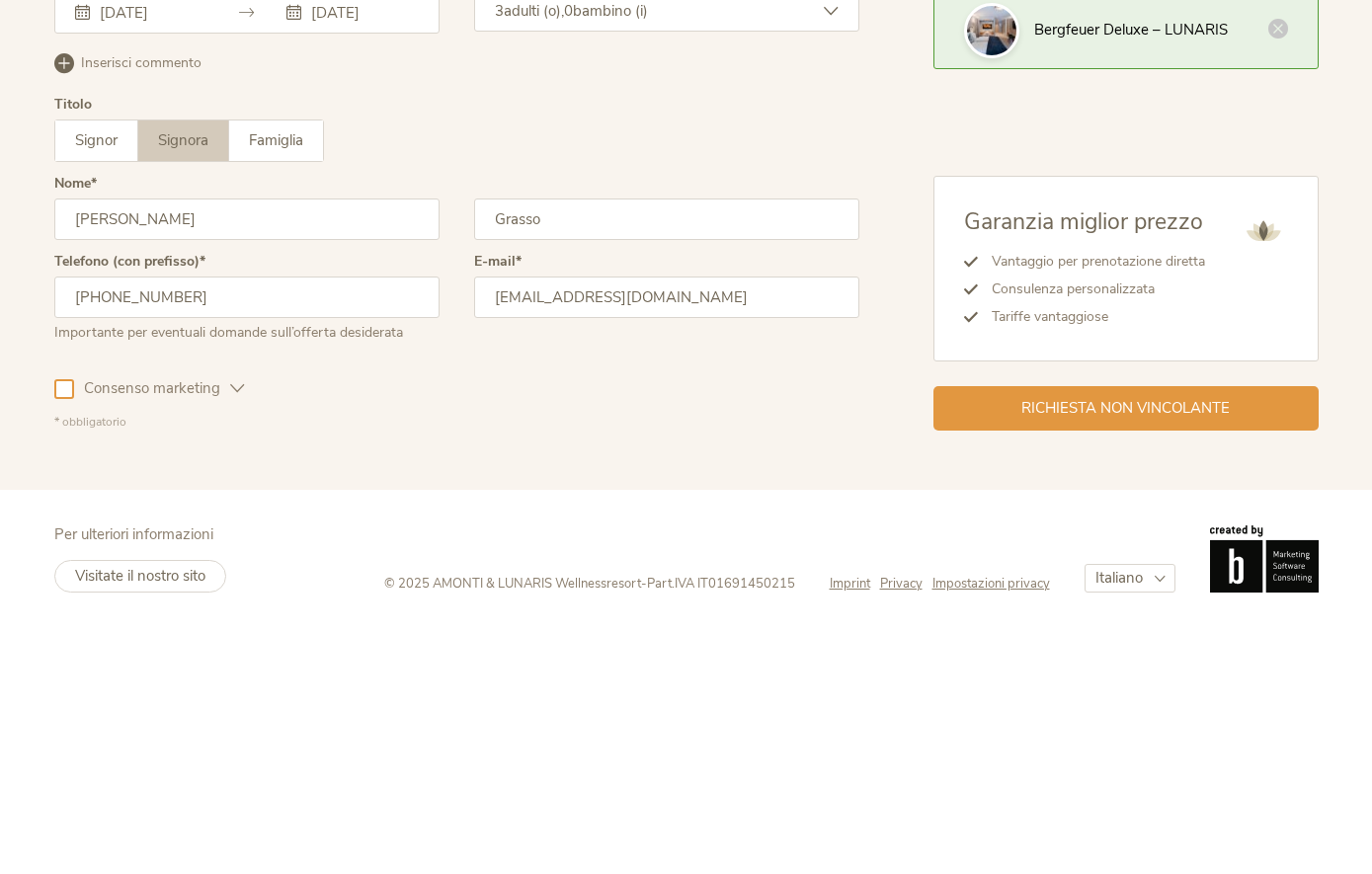
type input "[EMAIL_ADDRESS][DOMAIN_NAME]"
click at [78, 630] on span "Consenso marketing" at bounding box center [152, 640] width 156 height 21
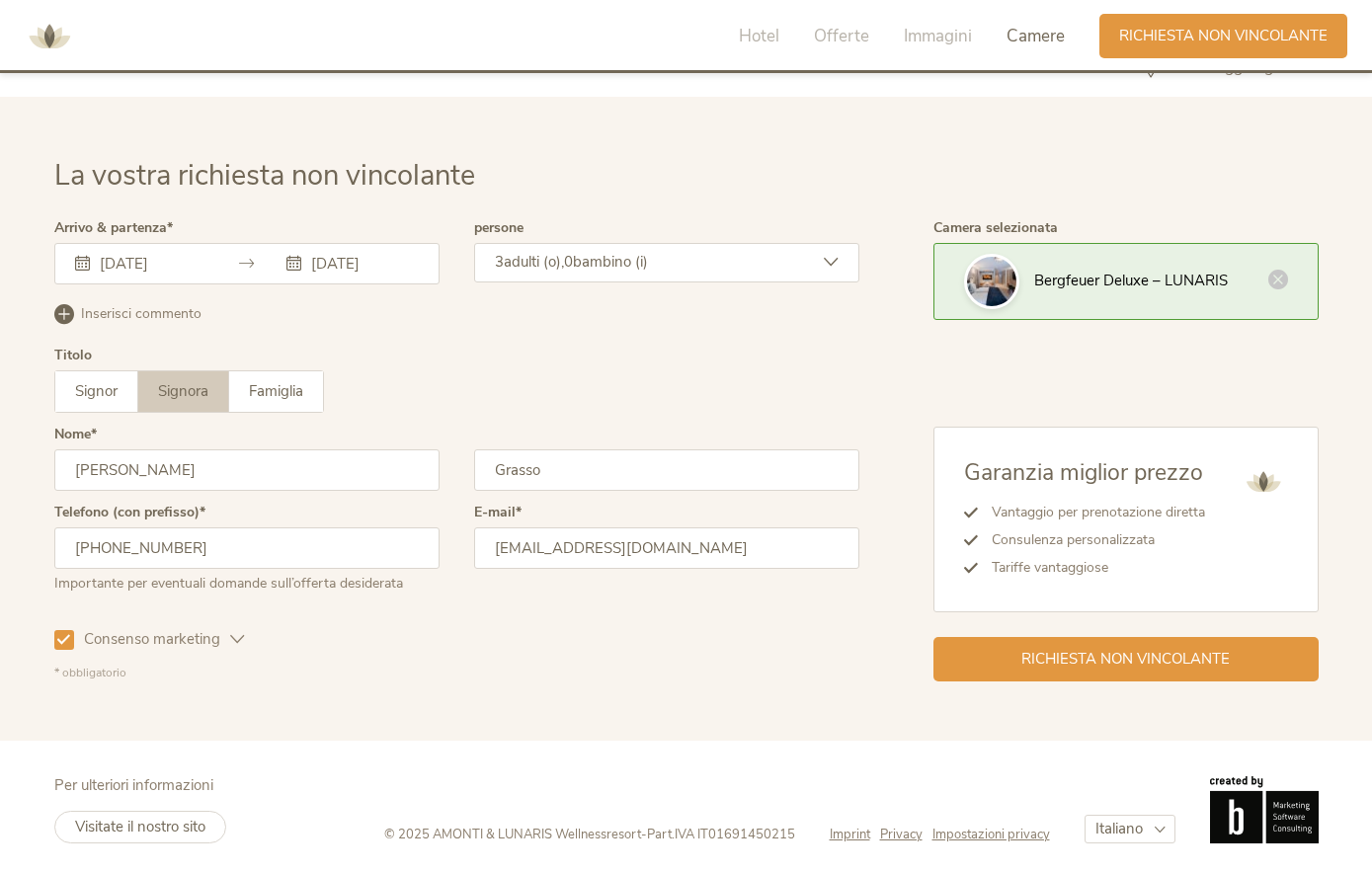
click at [243, 648] on icon at bounding box center [237, 640] width 15 height 15
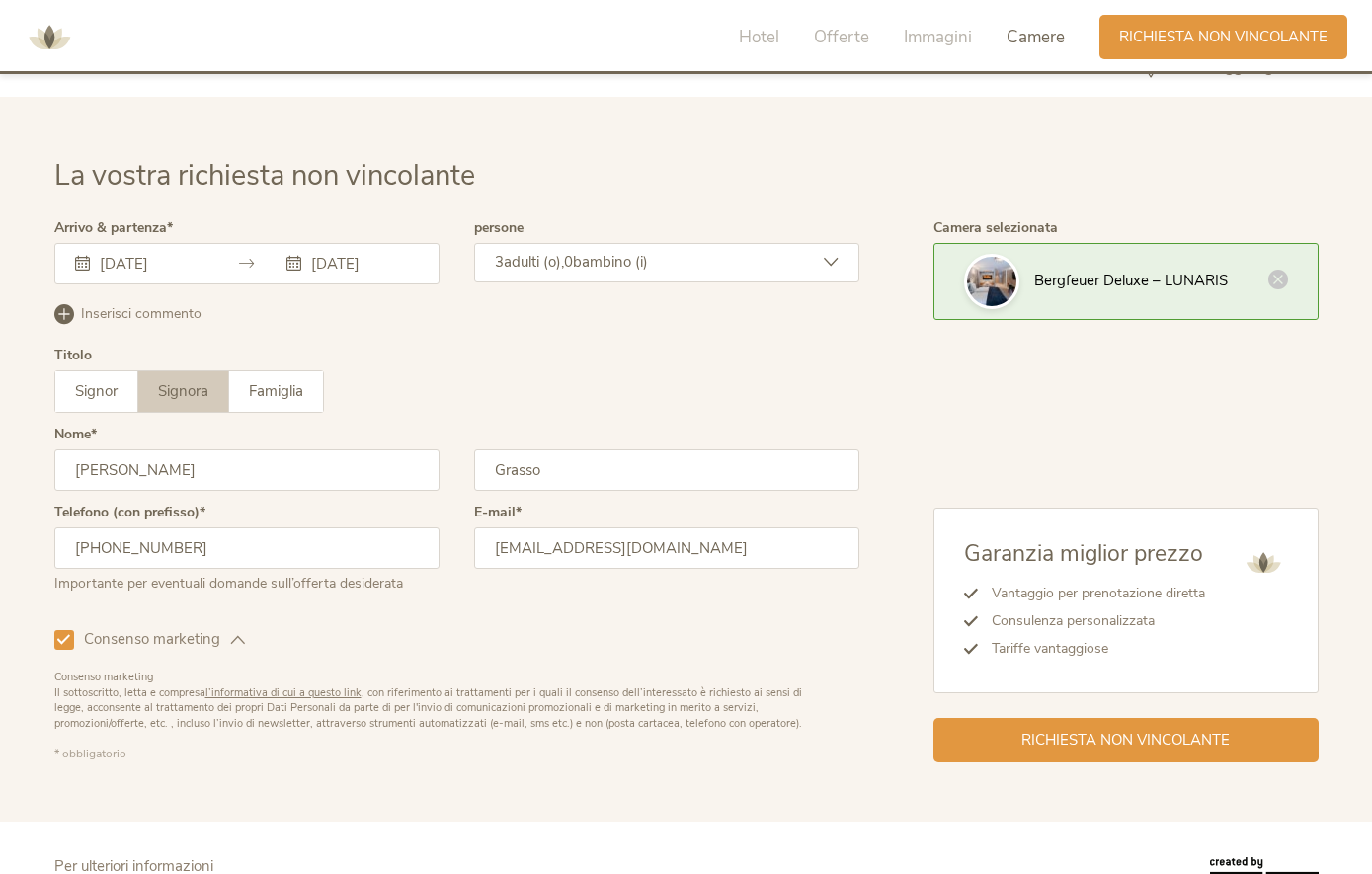
click at [249, 665] on div "Consenso marketing Consenso profilazione" at bounding box center [457, 636] width 806 height 58
click at [235, 647] on icon at bounding box center [237, 639] width 15 height 15
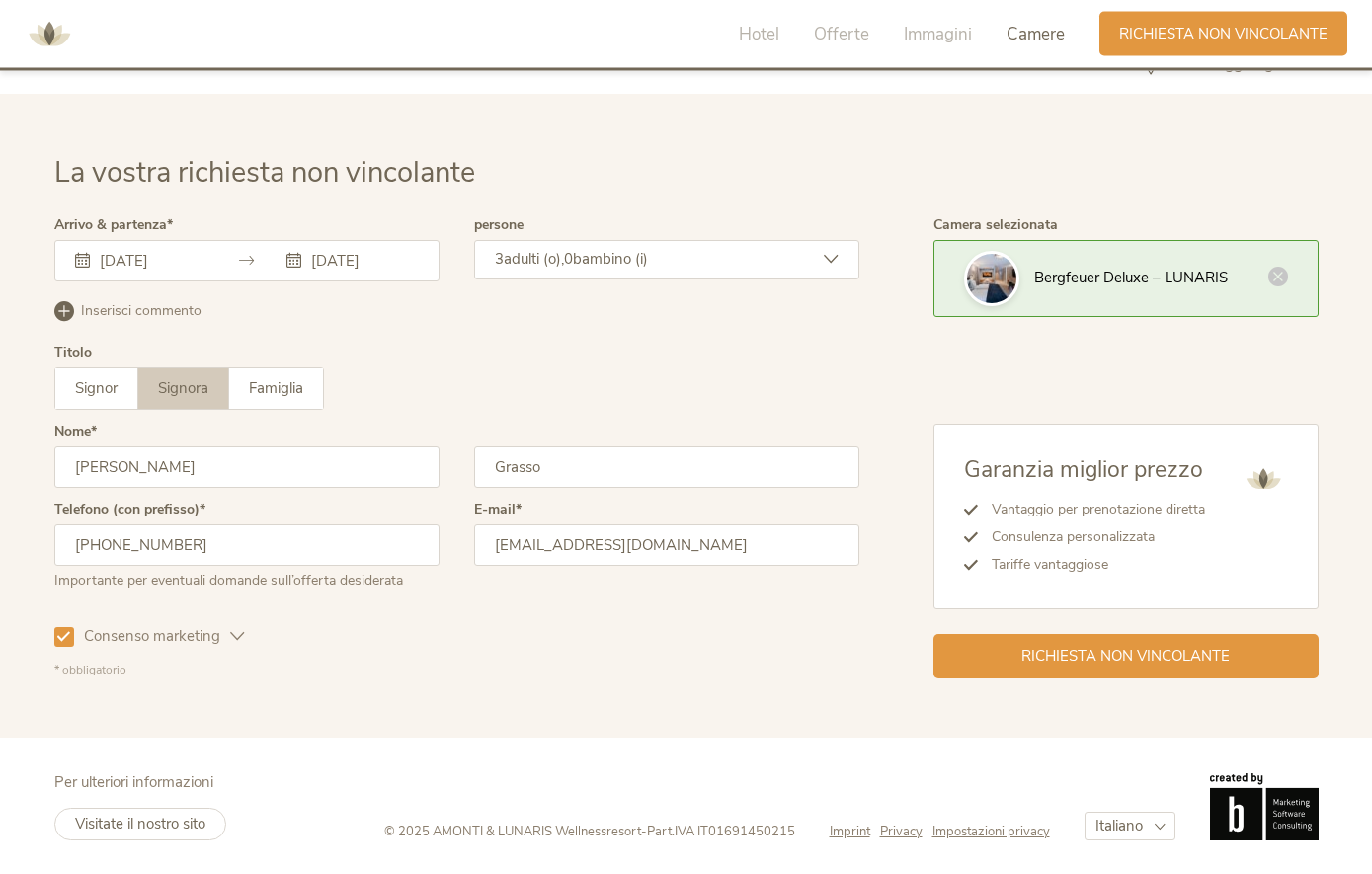
scroll to position [5946, 0]
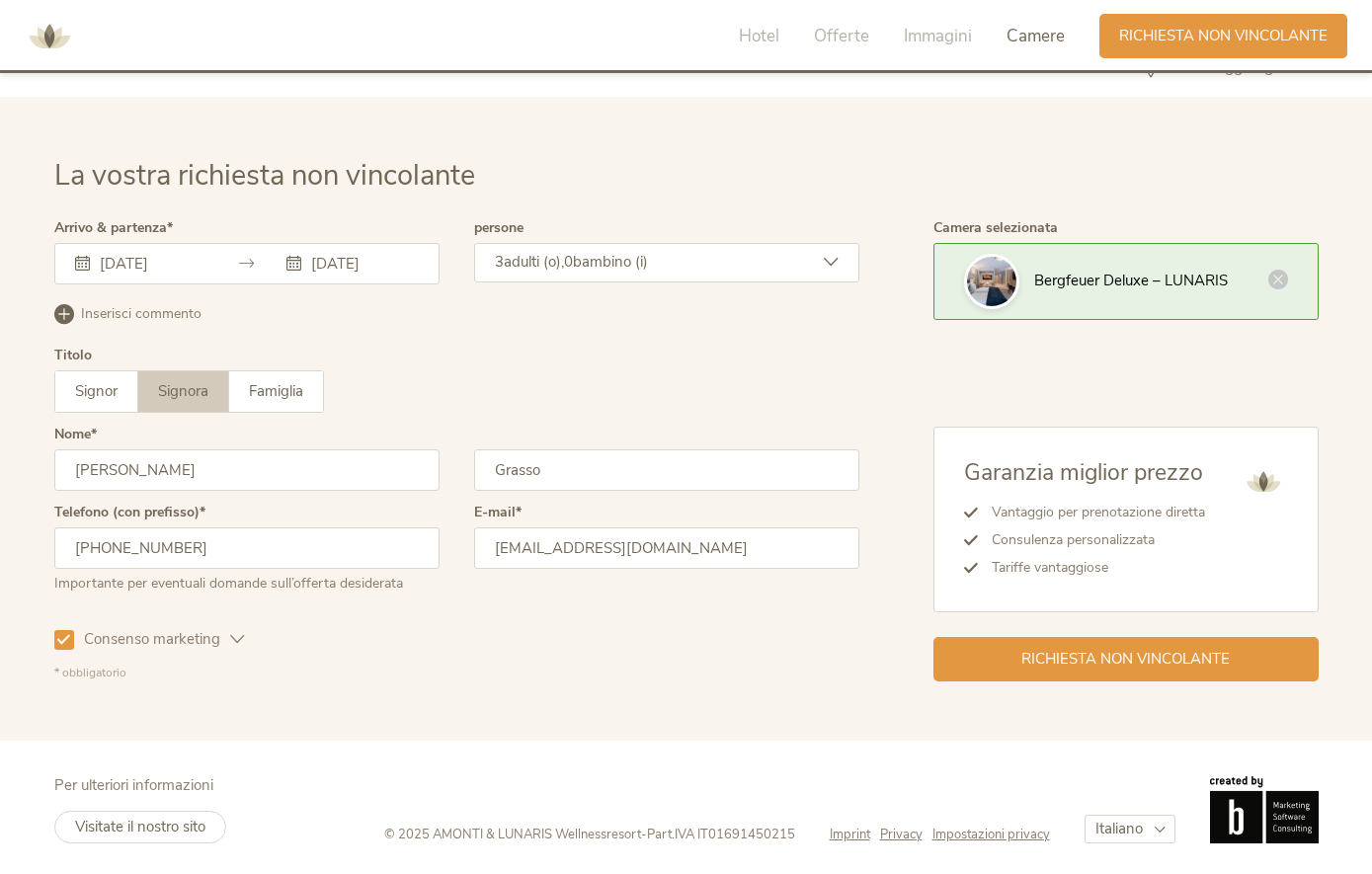
click at [1309, 76] on icon at bounding box center [1311, 68] width 15 height 15
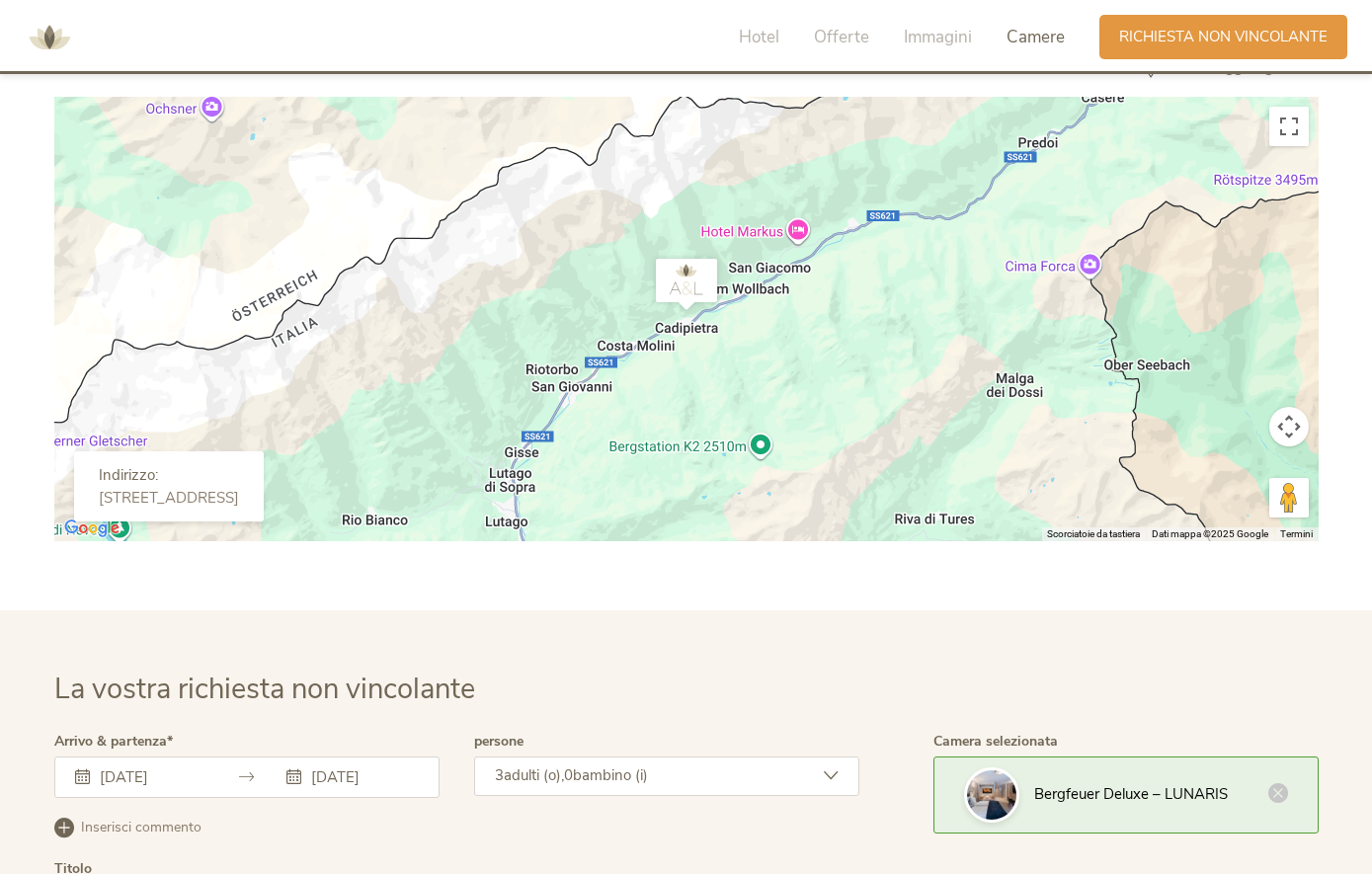
click at [1295, 97] on div "Come raggiungerci" at bounding box center [686, 77] width 1265 height 40
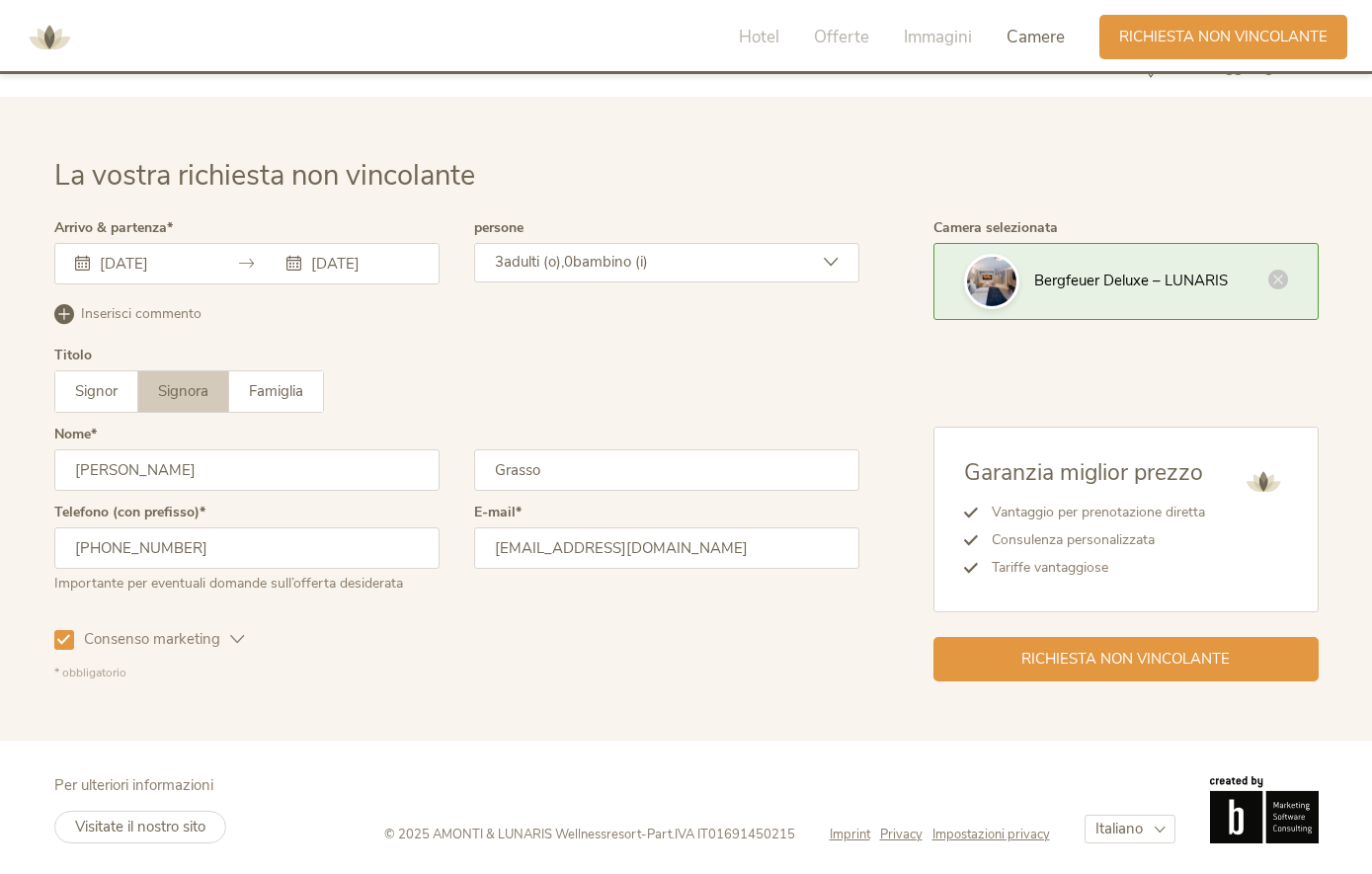
scroll to position [5946, 0]
click at [1221, 671] on span "Richiesta non vincolante" at bounding box center [1126, 660] width 208 height 21
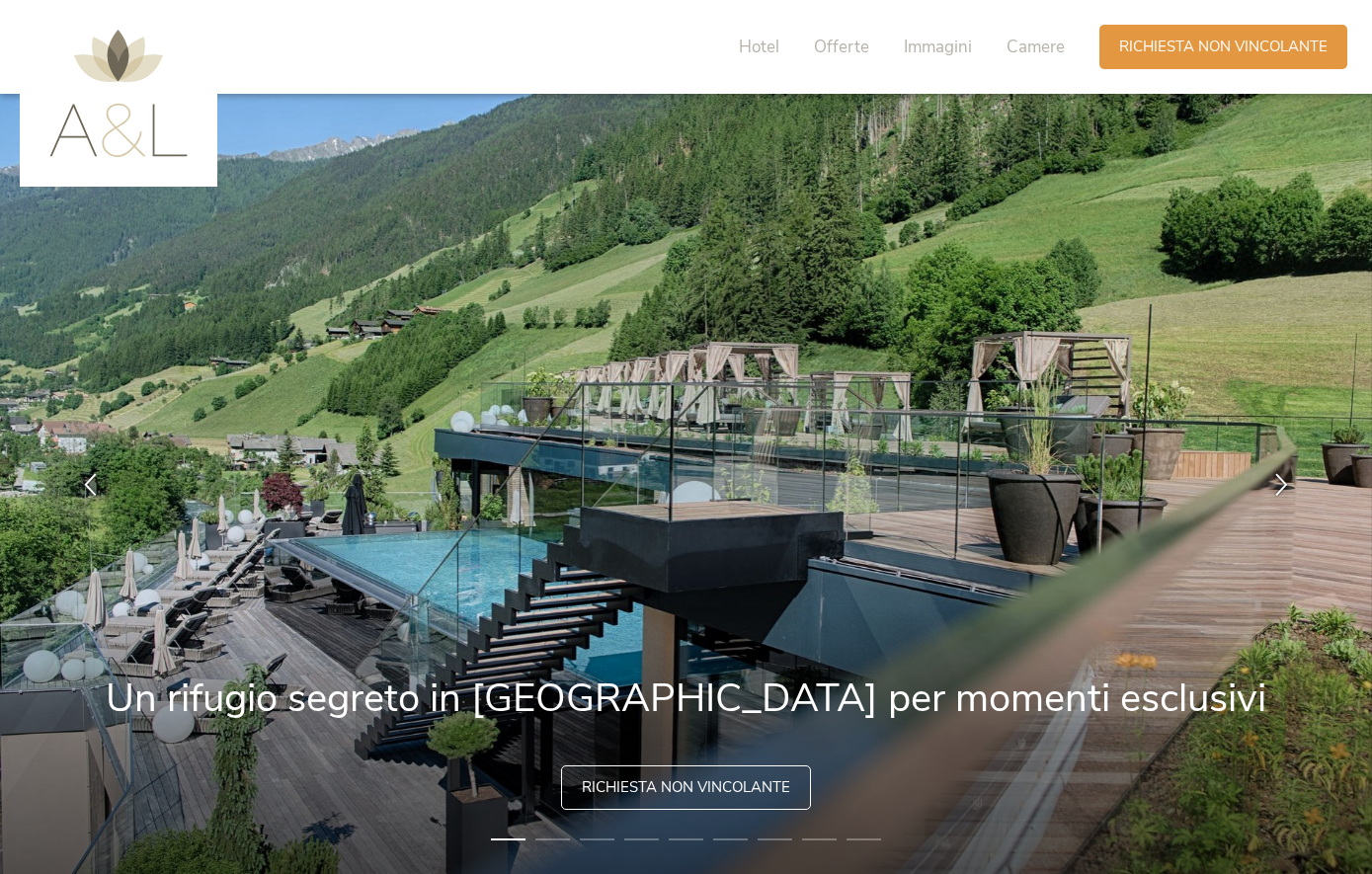
click at [1043, 52] on span "Camere" at bounding box center [1036, 47] width 59 height 23
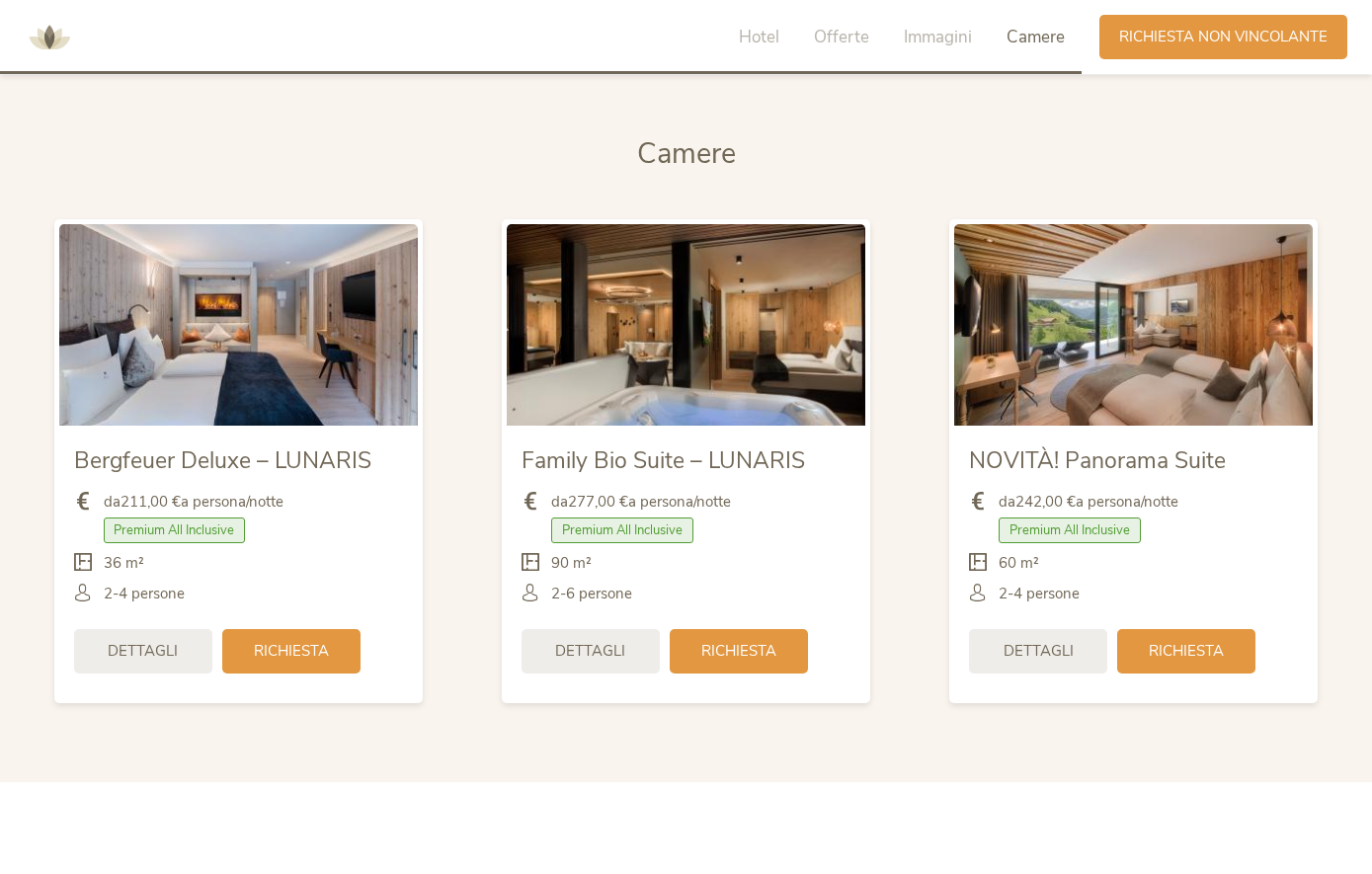
scroll to position [4688, 0]
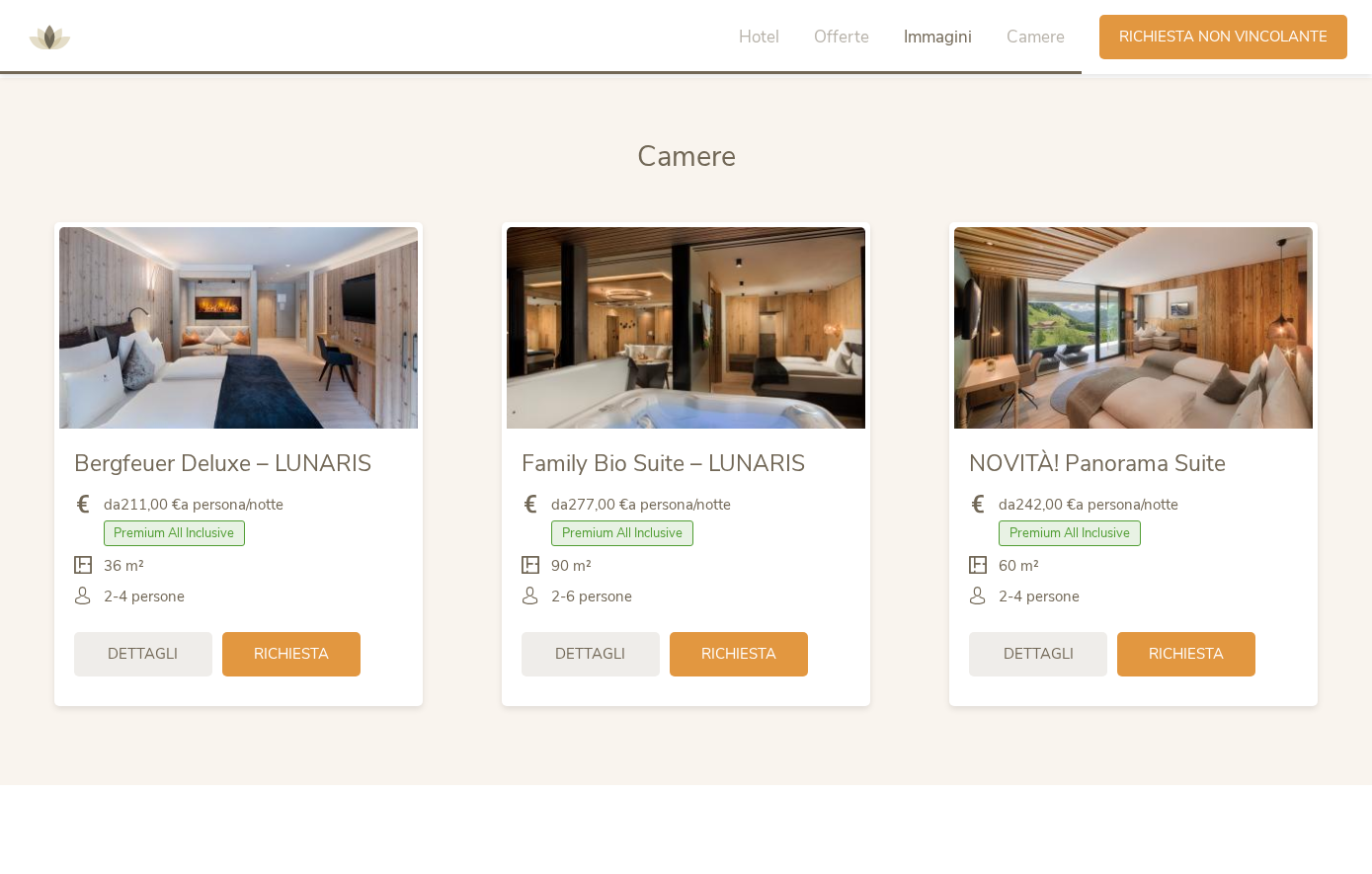
click at [863, 28] on span "Offerte" at bounding box center [842, 37] width 56 height 23
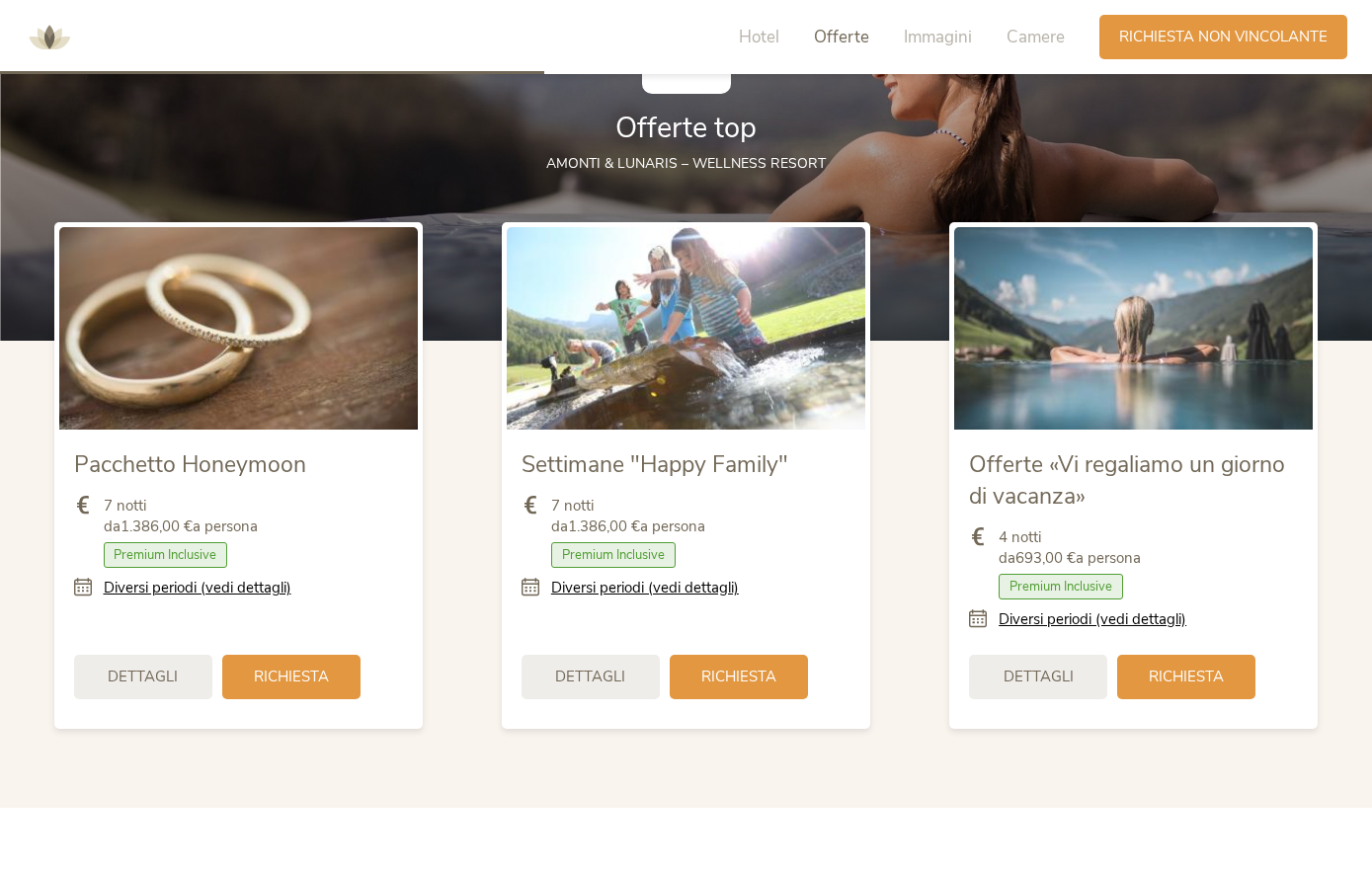
scroll to position [2179, 0]
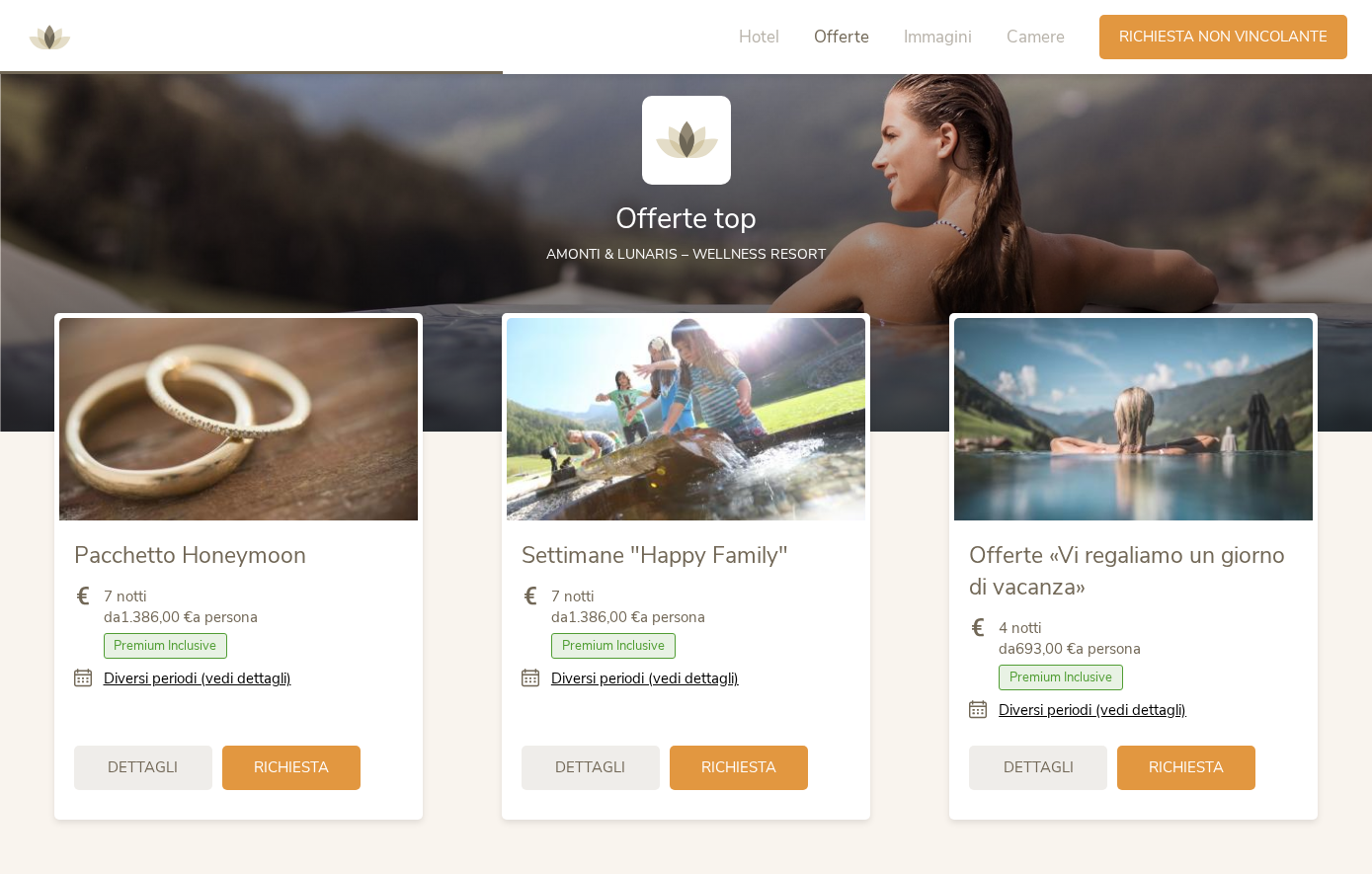
click at [939, 42] on span "Immagini" at bounding box center [937, 37] width 68 height 23
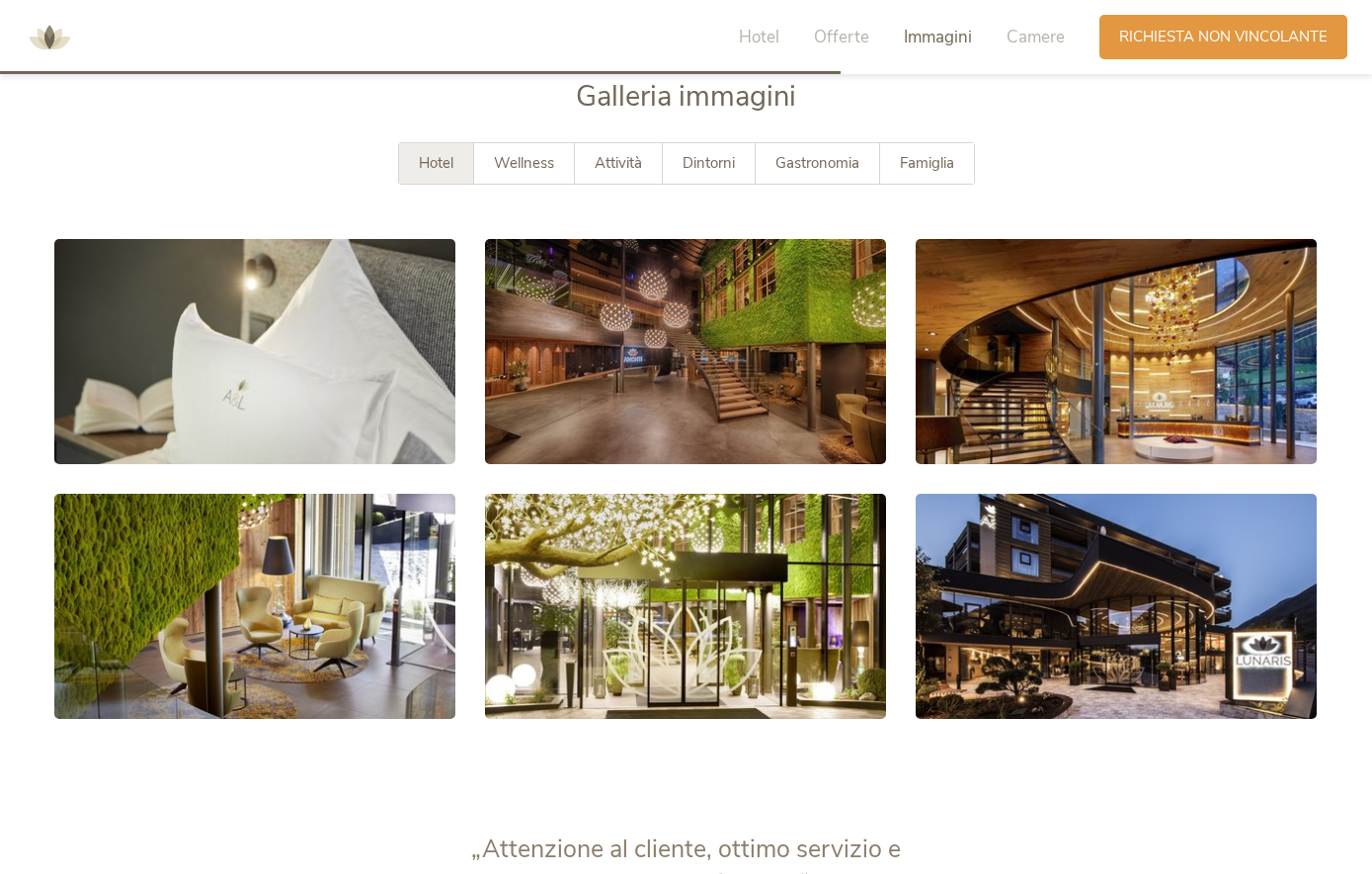
scroll to position [3646, 0]
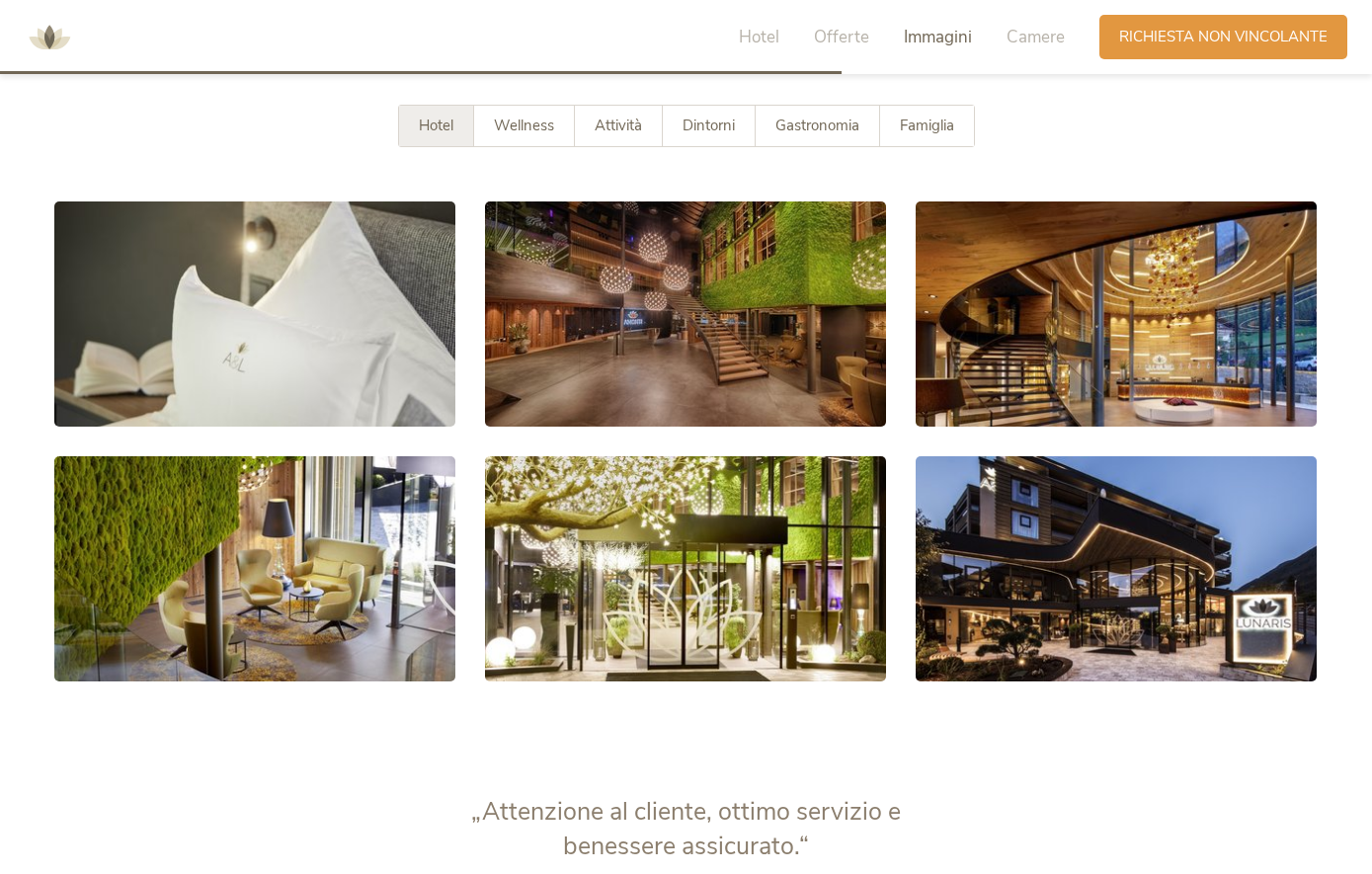
click at [1045, 46] on span "Camere" at bounding box center [1036, 37] width 59 height 23
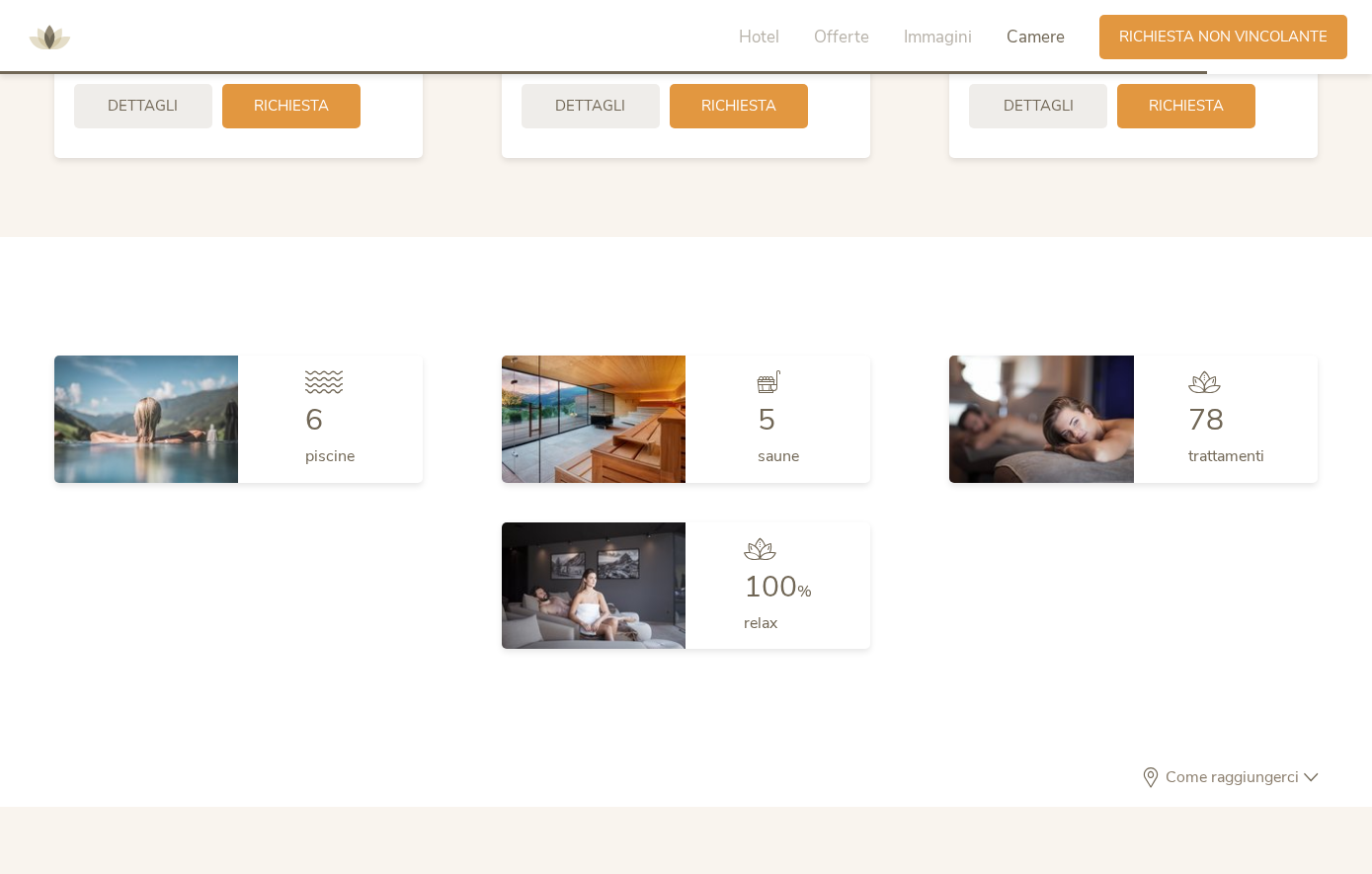
scroll to position [5243, 0]
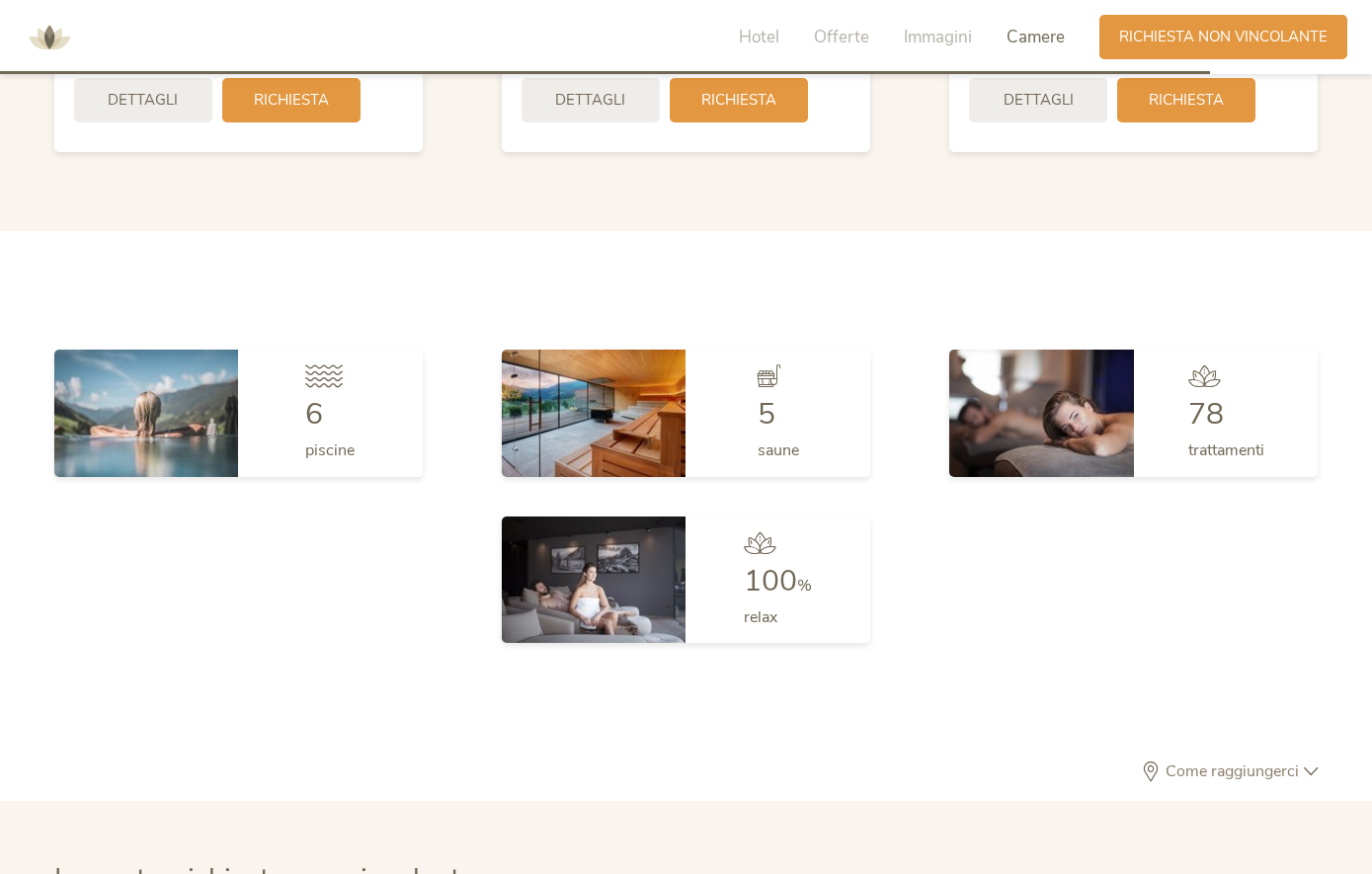
click at [289, 122] on div "Richiesta" at bounding box center [291, 100] width 138 height 45
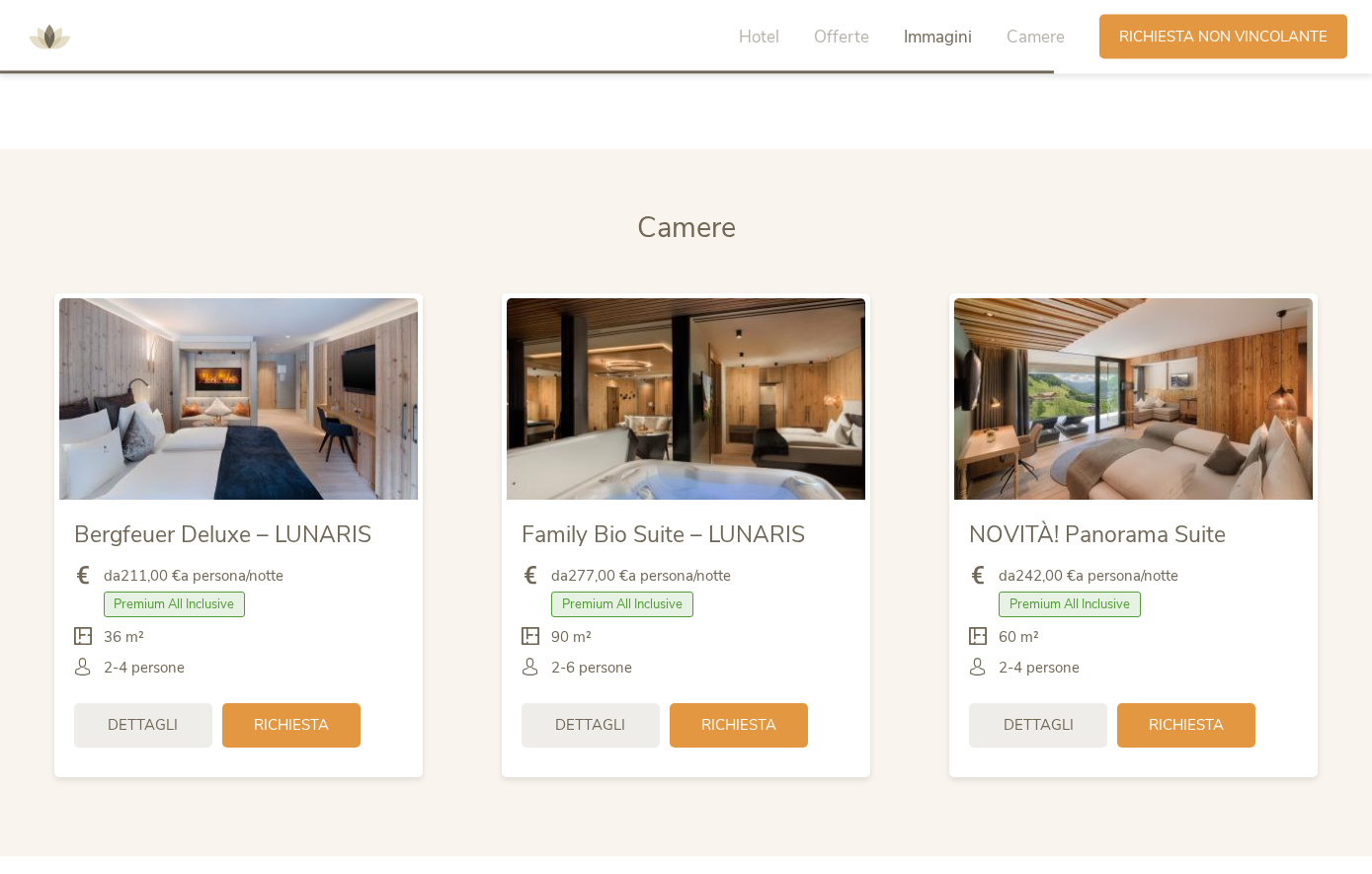
scroll to position [4618, 0]
